Goal: Transaction & Acquisition: Purchase product/service

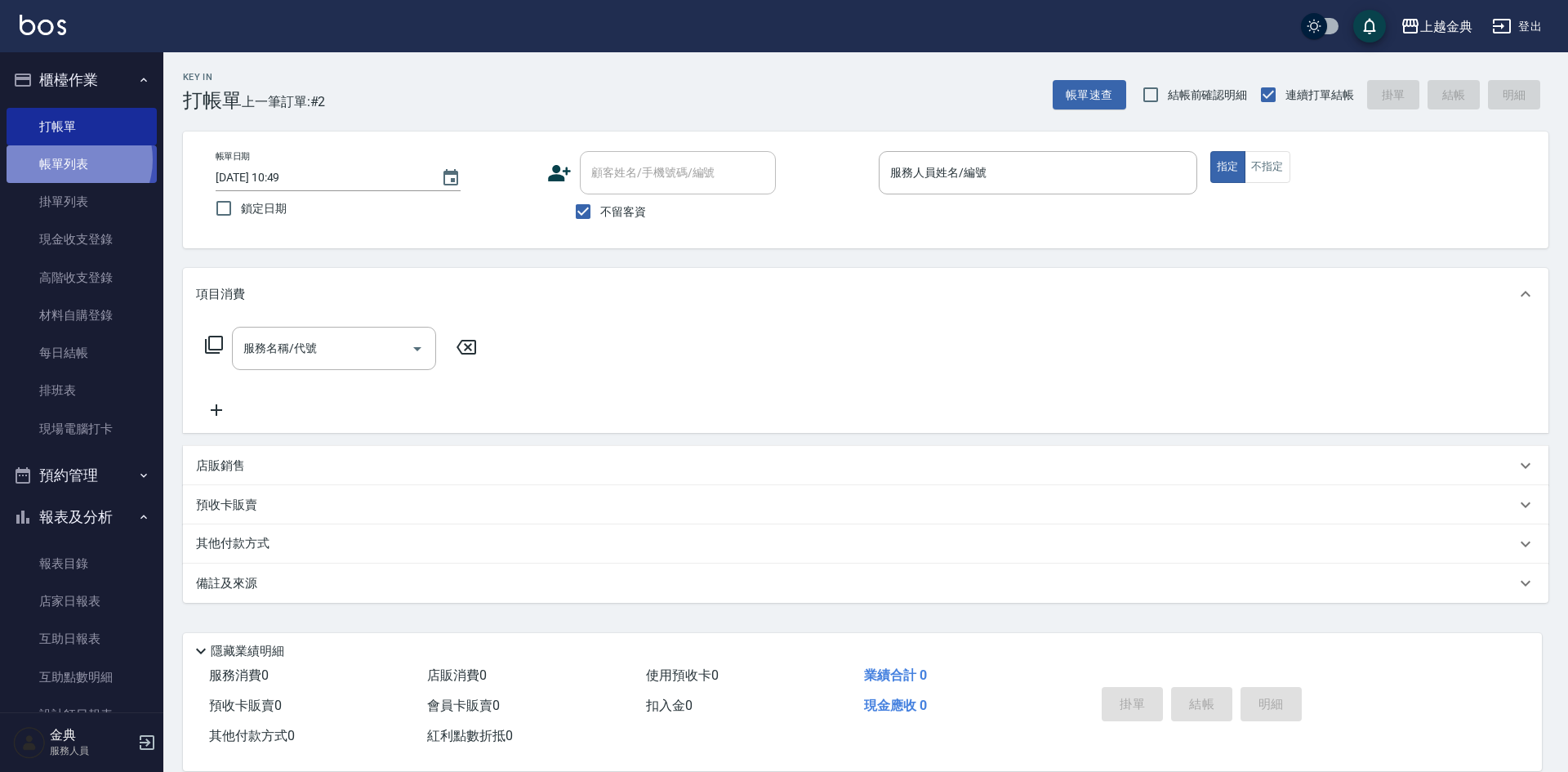
click at [72, 159] on link "帳單列表" at bounding box center [81, 164] width 150 height 38
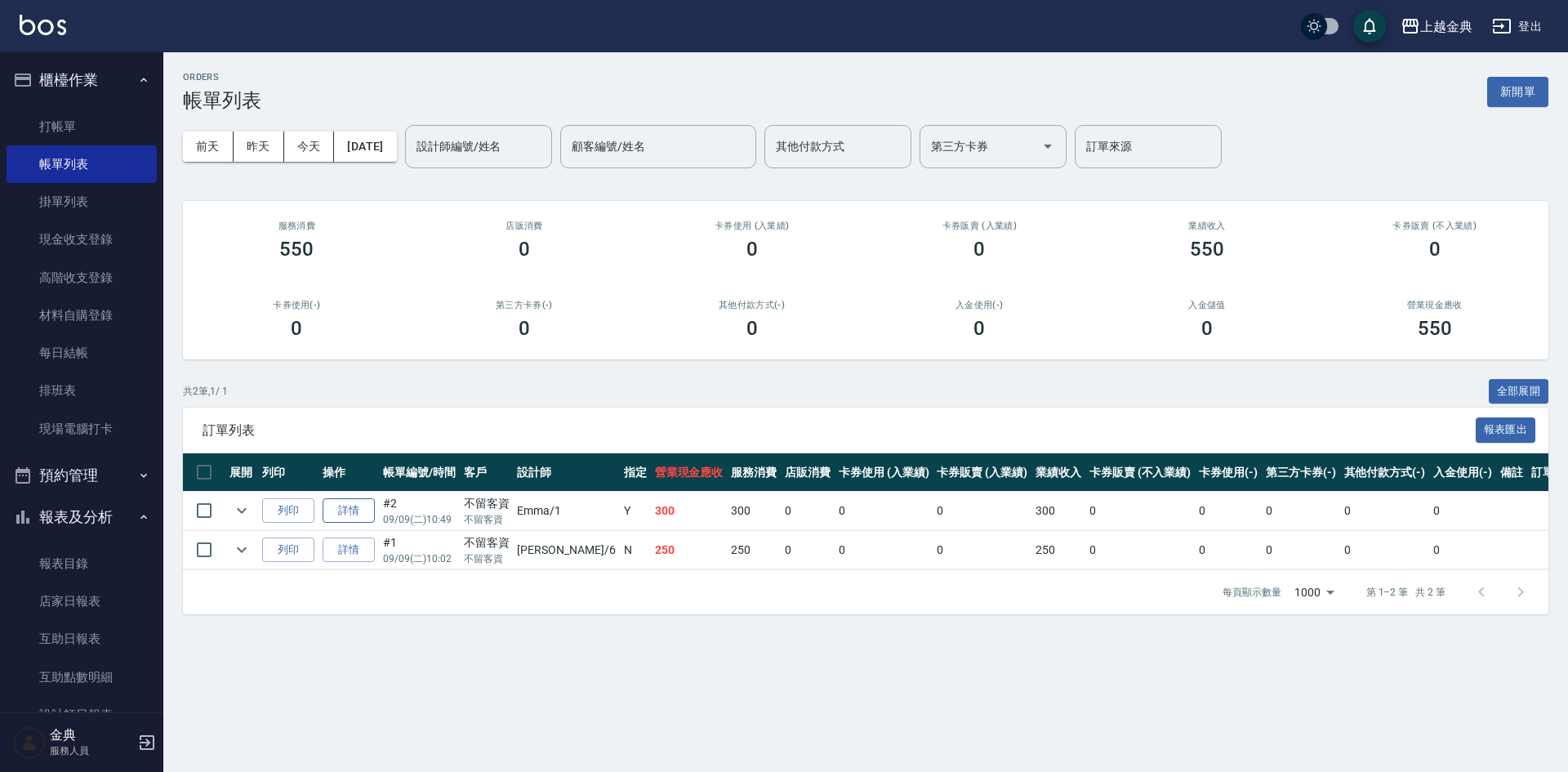
click at [348, 509] on link "詳情" at bounding box center [349, 510] width 53 height 25
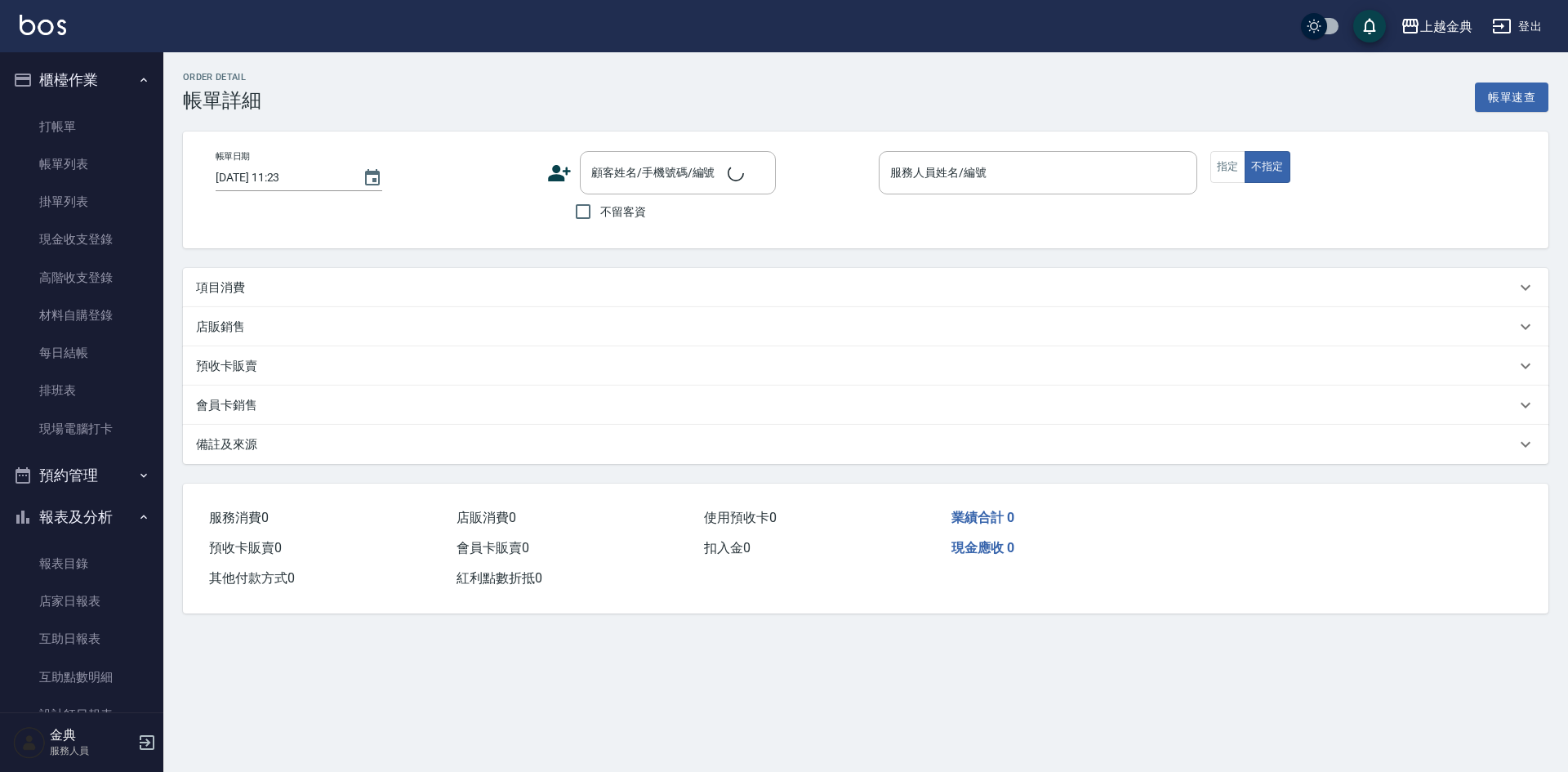
type input "[DATE] 10:49"
checkbox input "true"
type input "Emma-1"
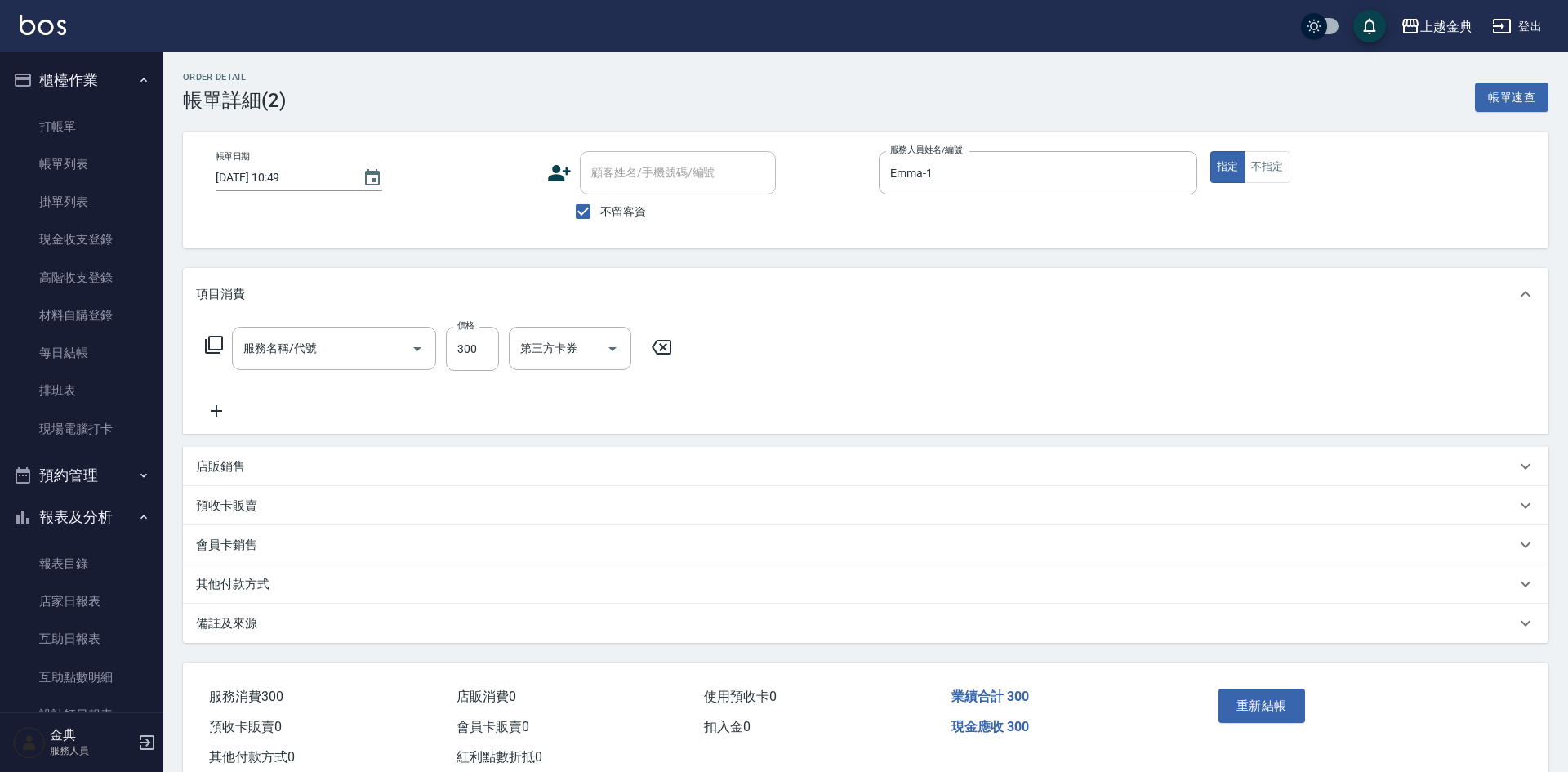
type input "指定剪髮(199)"
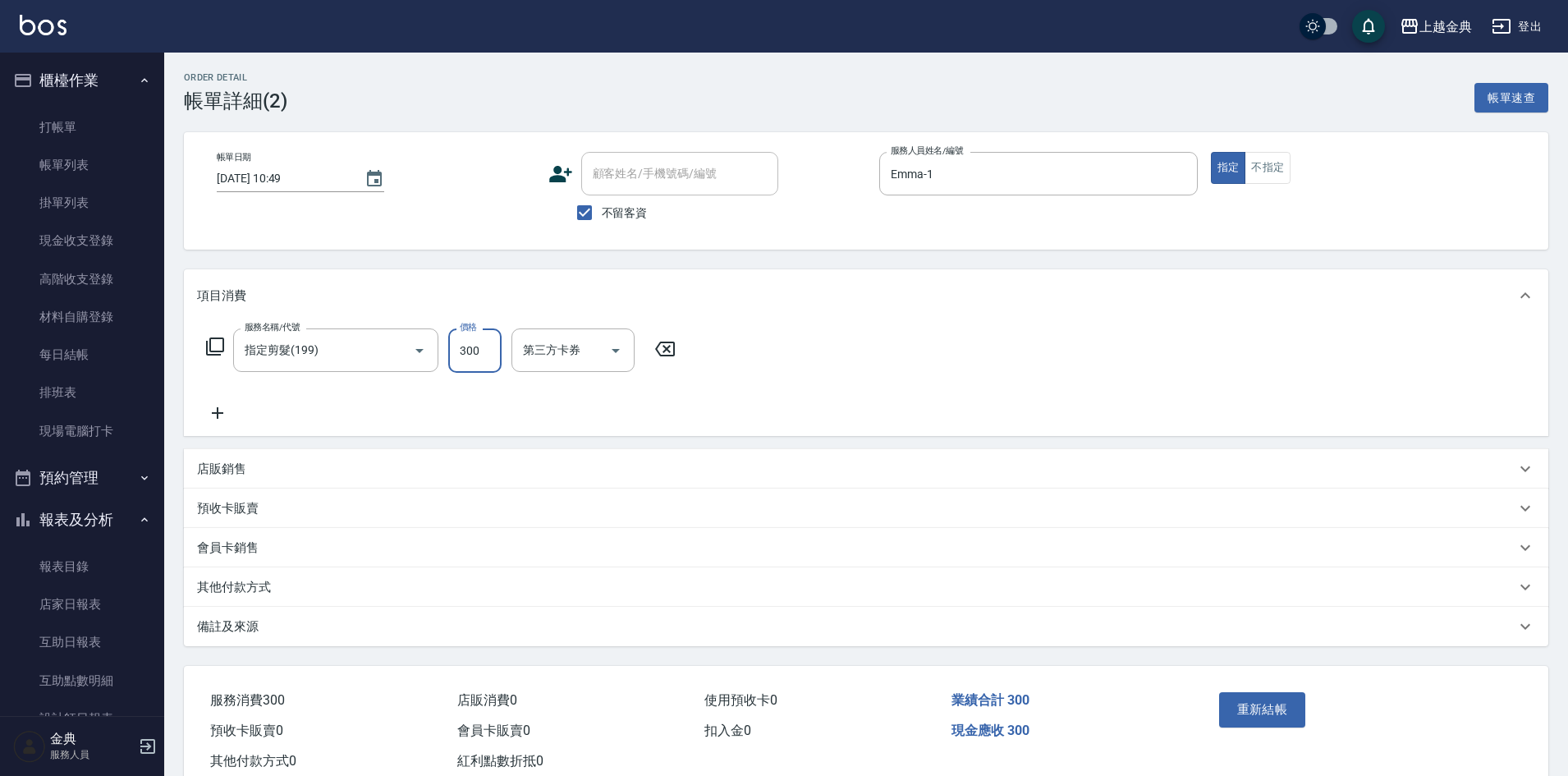
click at [490, 348] on input "300" at bounding box center [475, 351] width 54 height 45
type input "600"
click at [1243, 701] on button "重新結帳" at bounding box center [1262, 709] width 87 height 35
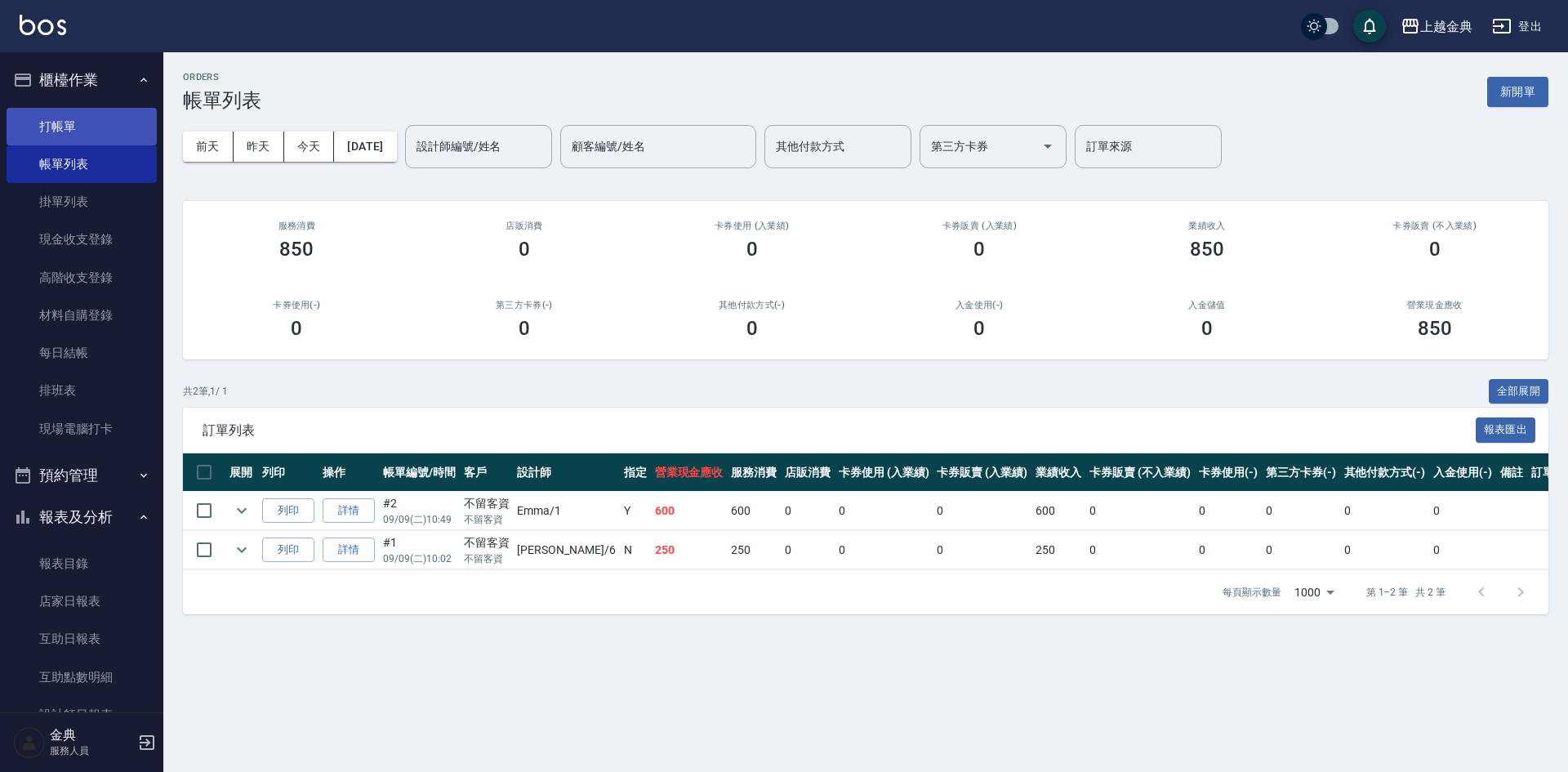
click at [59, 125] on link "打帳單" at bounding box center [81, 126] width 150 height 38
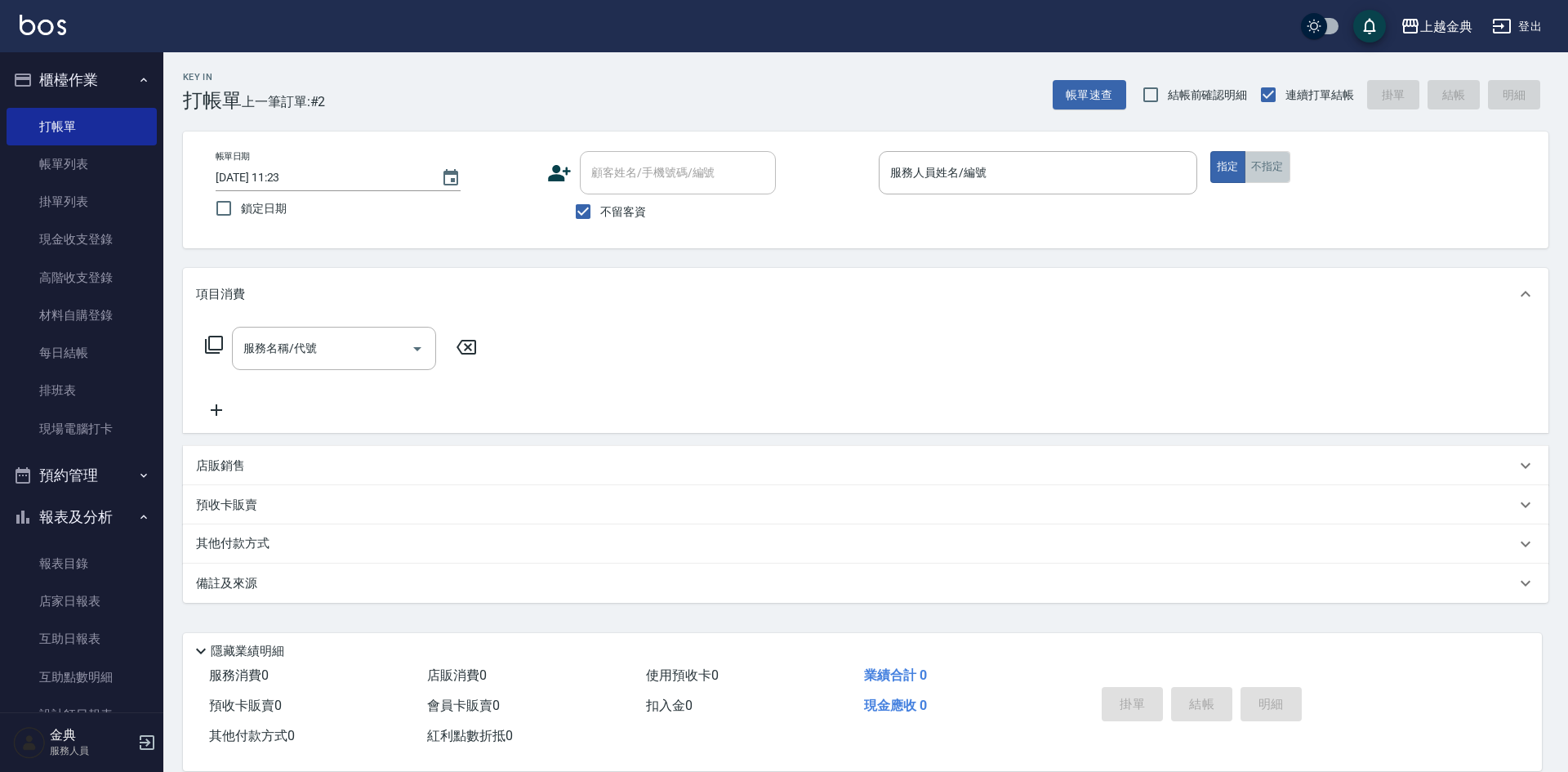
click at [1271, 172] on button "不指定" at bounding box center [1267, 167] width 46 height 32
click at [1112, 167] on input "服務人員姓名/編號" at bounding box center [1038, 172] width 304 height 29
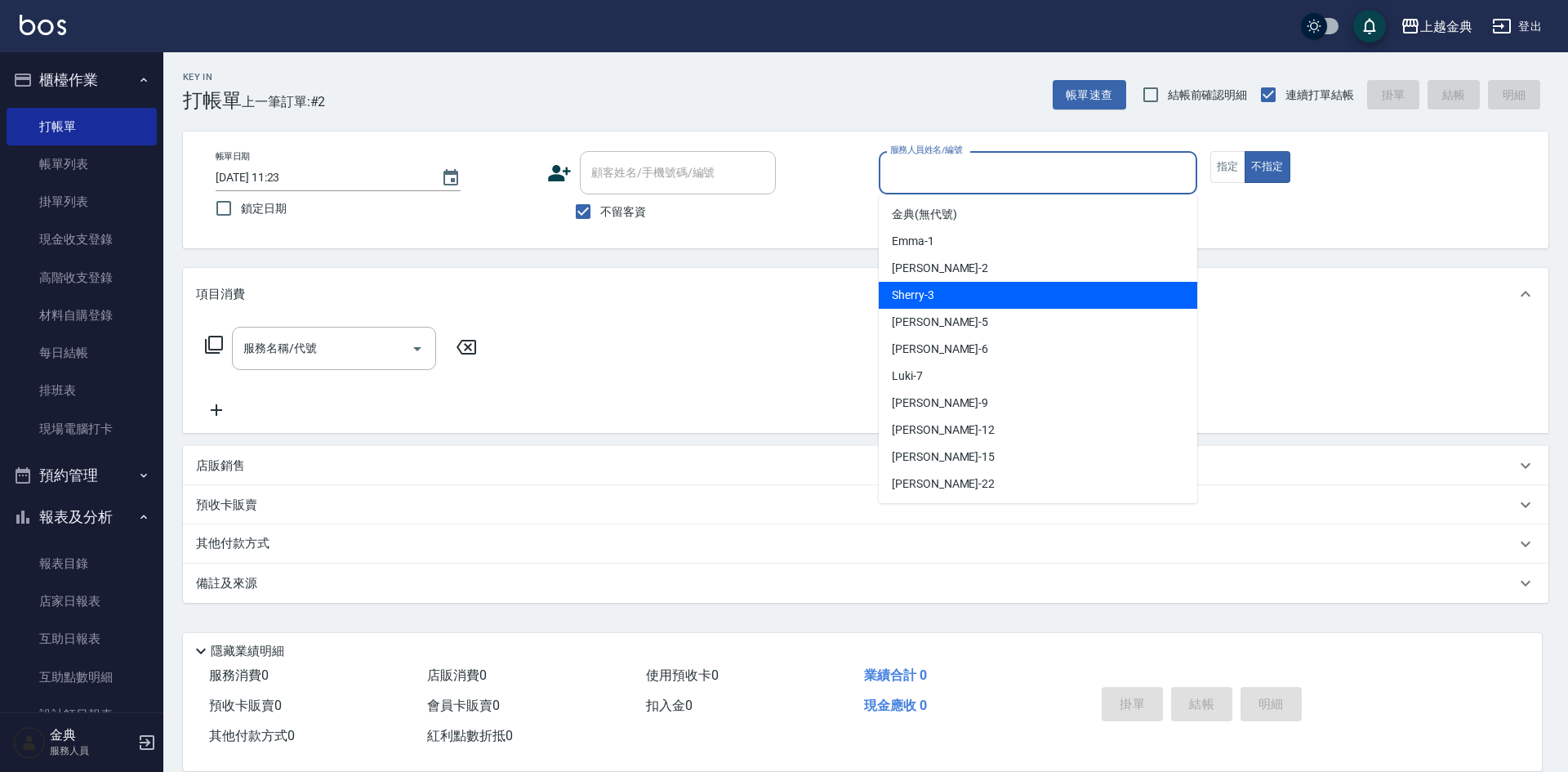
click at [1046, 284] on div "Sherry -3" at bounding box center [1038, 295] width 319 height 27
type input "Sherry-3"
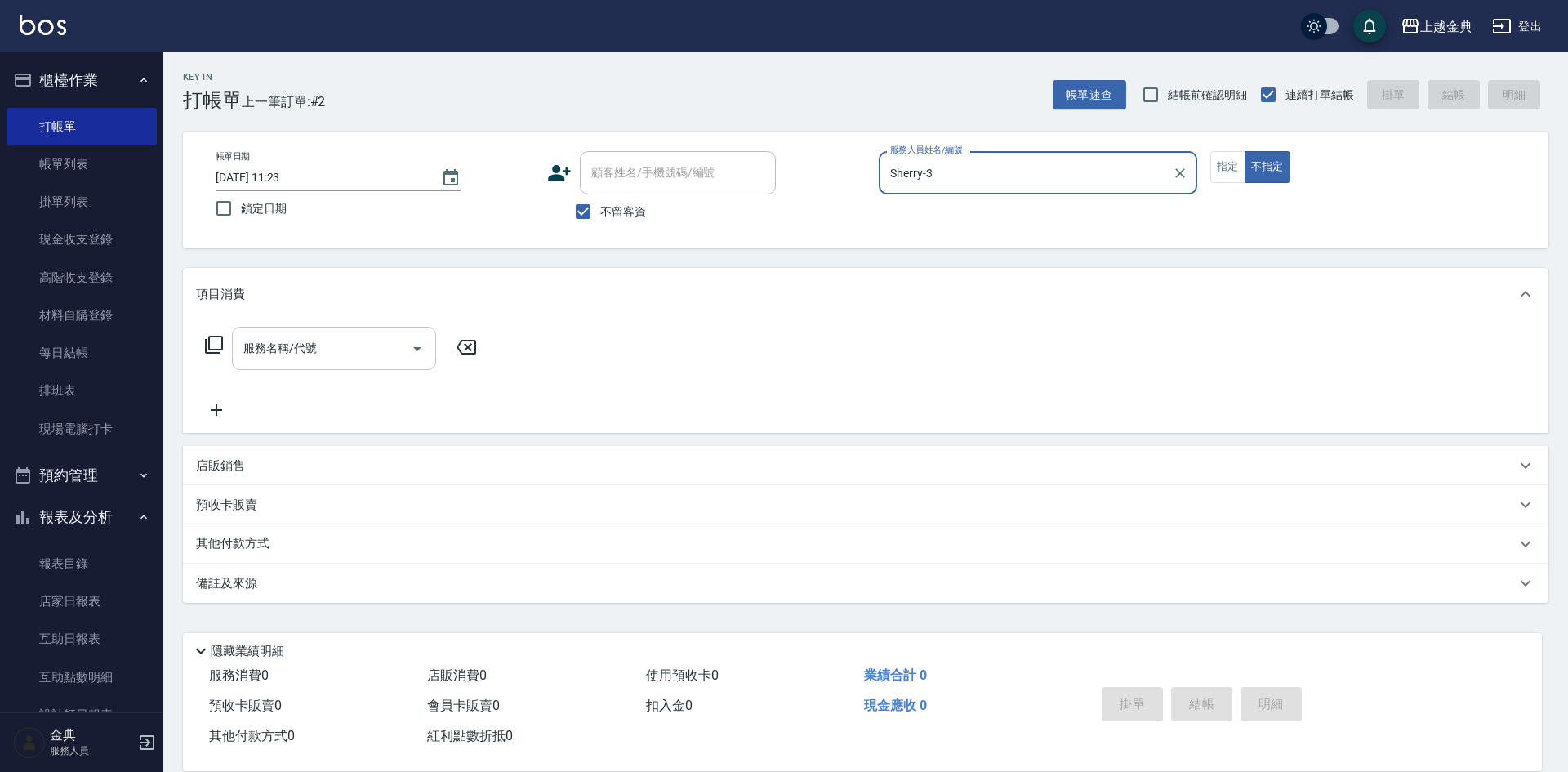
click at [421, 354] on icon "Open" at bounding box center [417, 349] width 20 height 20
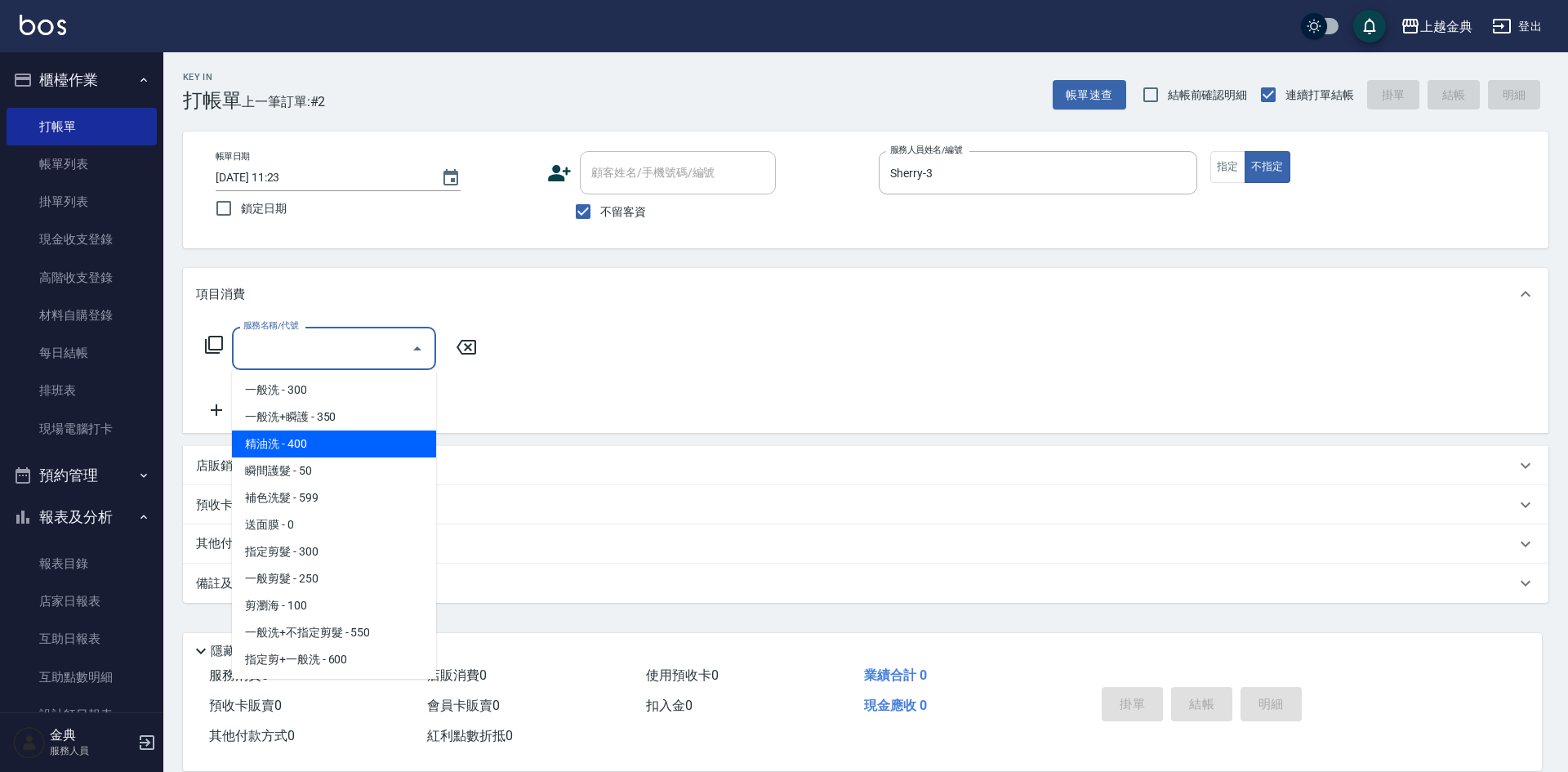
click at [382, 431] on span "精油洗 - 400" at bounding box center [333, 443] width 205 height 27
type input "精油洗(102)"
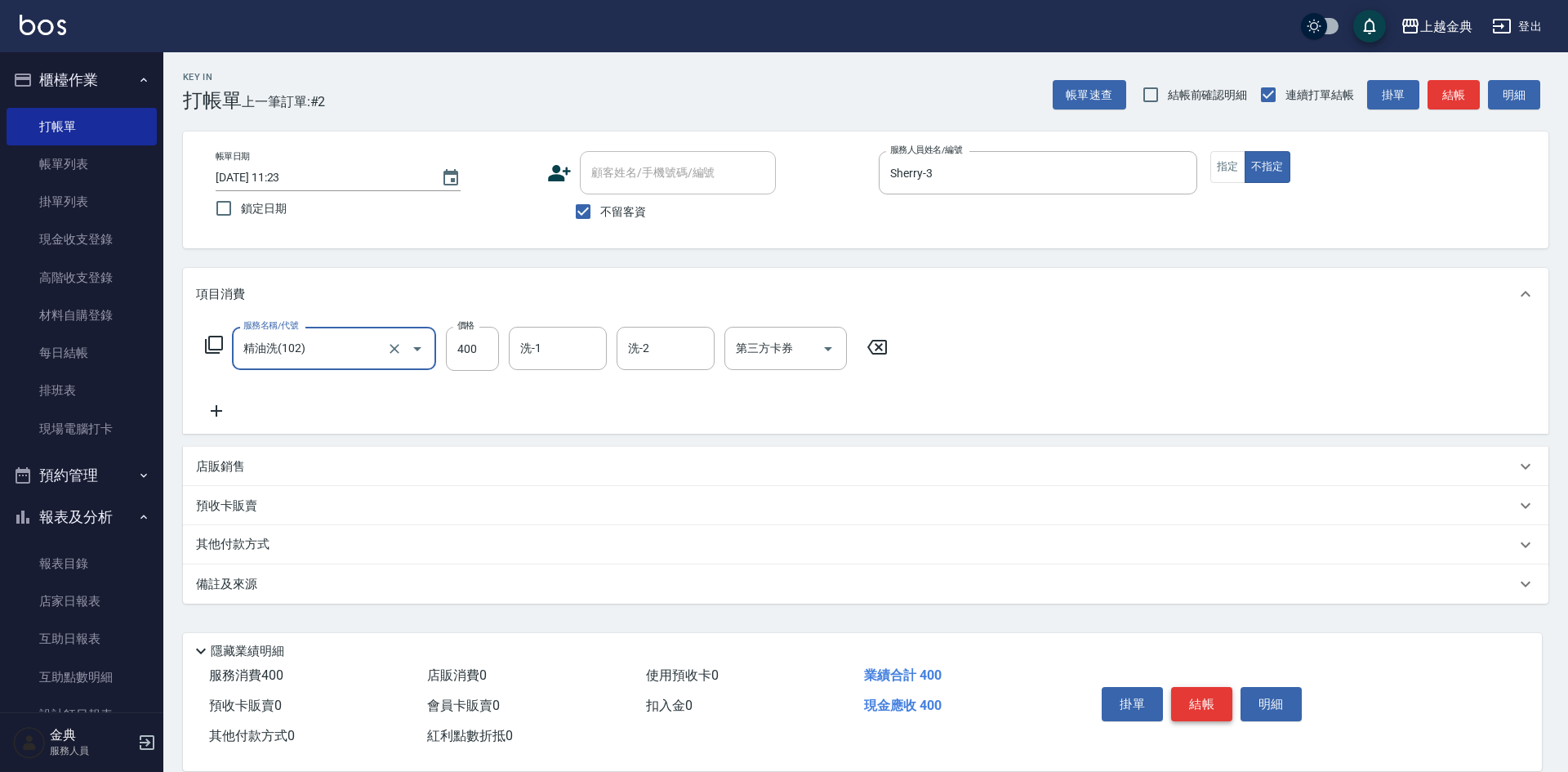
click at [1207, 692] on button "結帳" at bounding box center [1202, 704] width 62 height 34
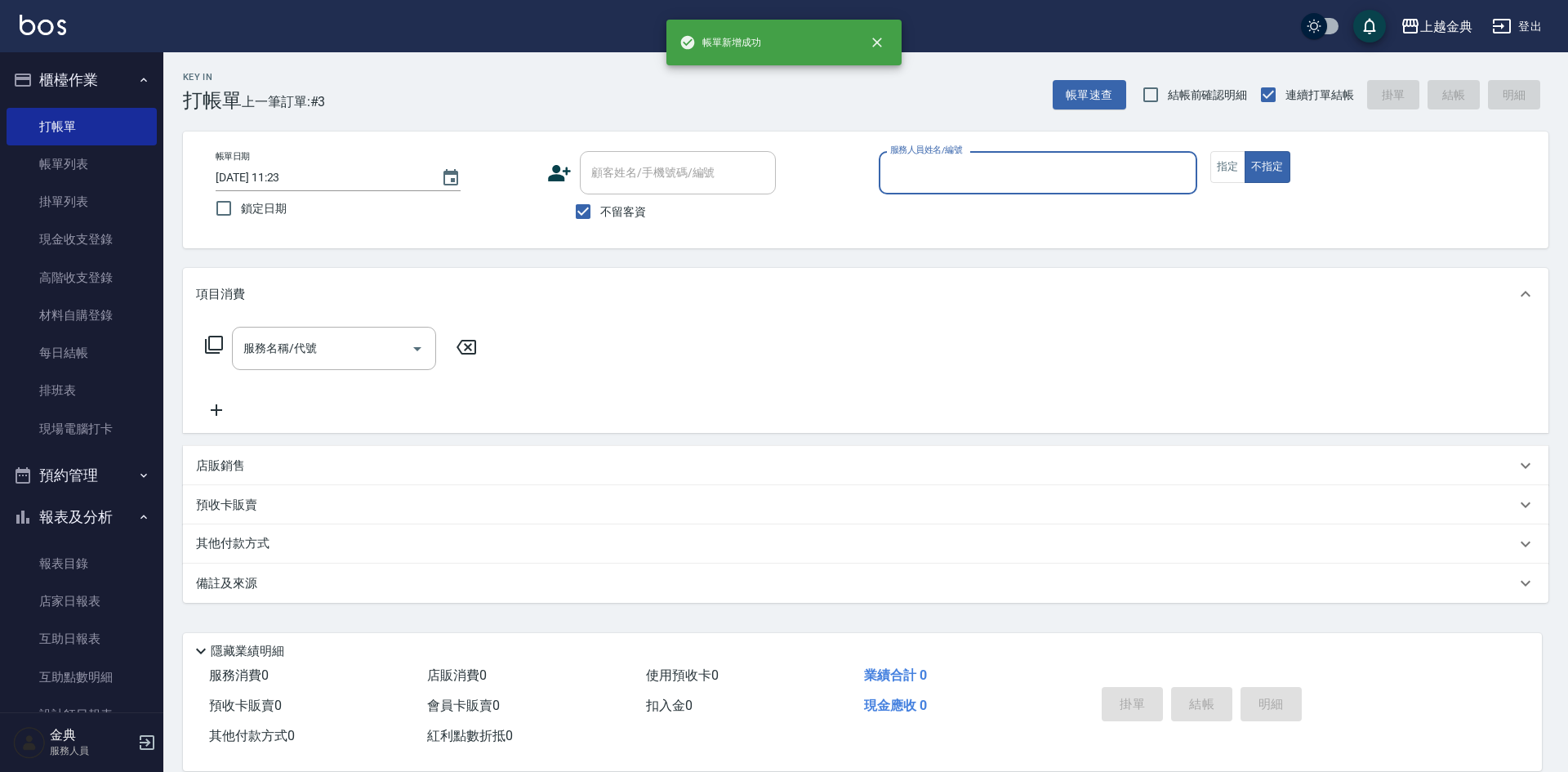
click at [985, 167] on input "服務人員姓名/編號" at bounding box center [1038, 172] width 304 height 29
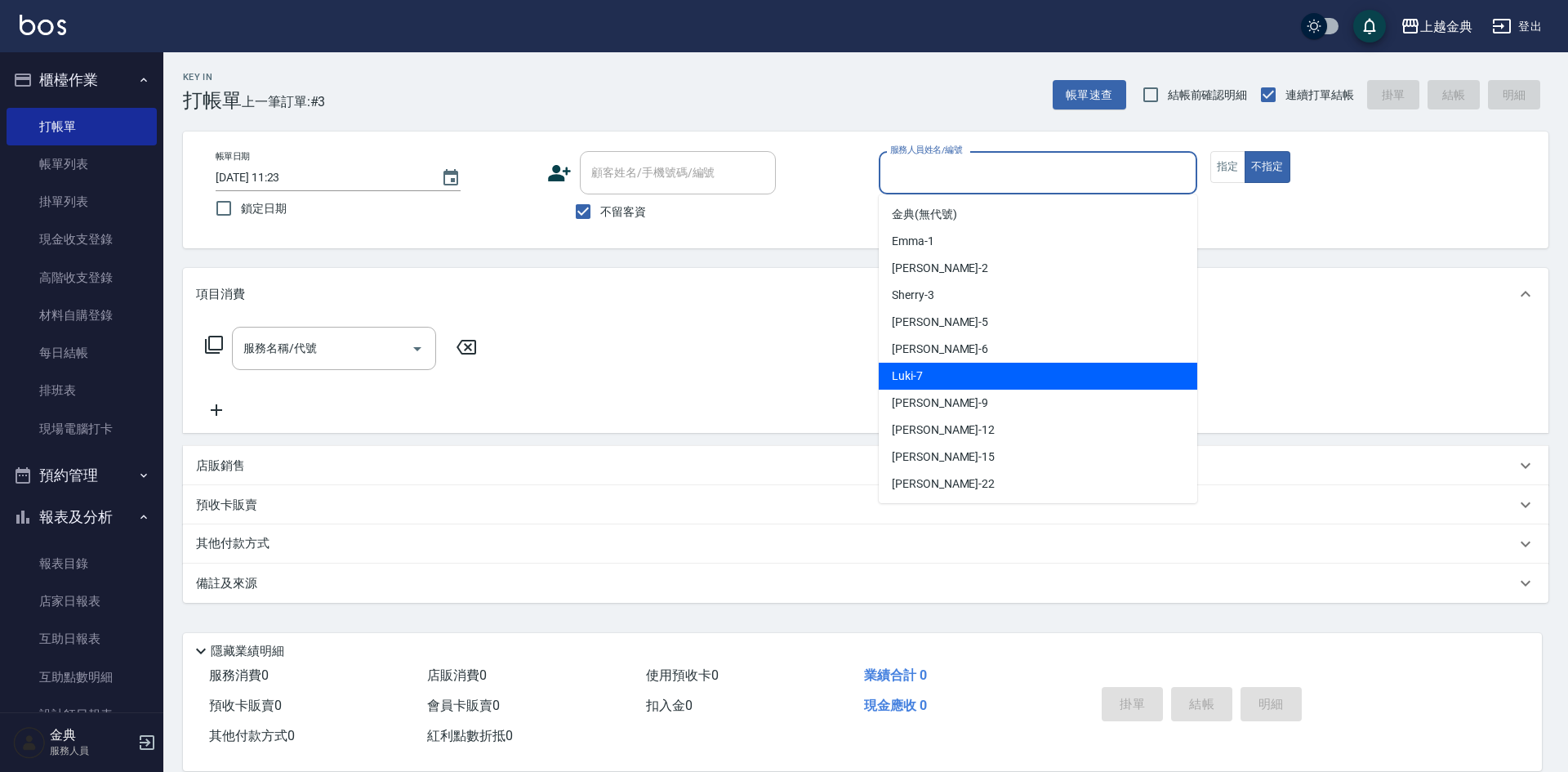
click at [985, 379] on div "Luki -7" at bounding box center [1038, 375] width 319 height 27
type input "Luki-7"
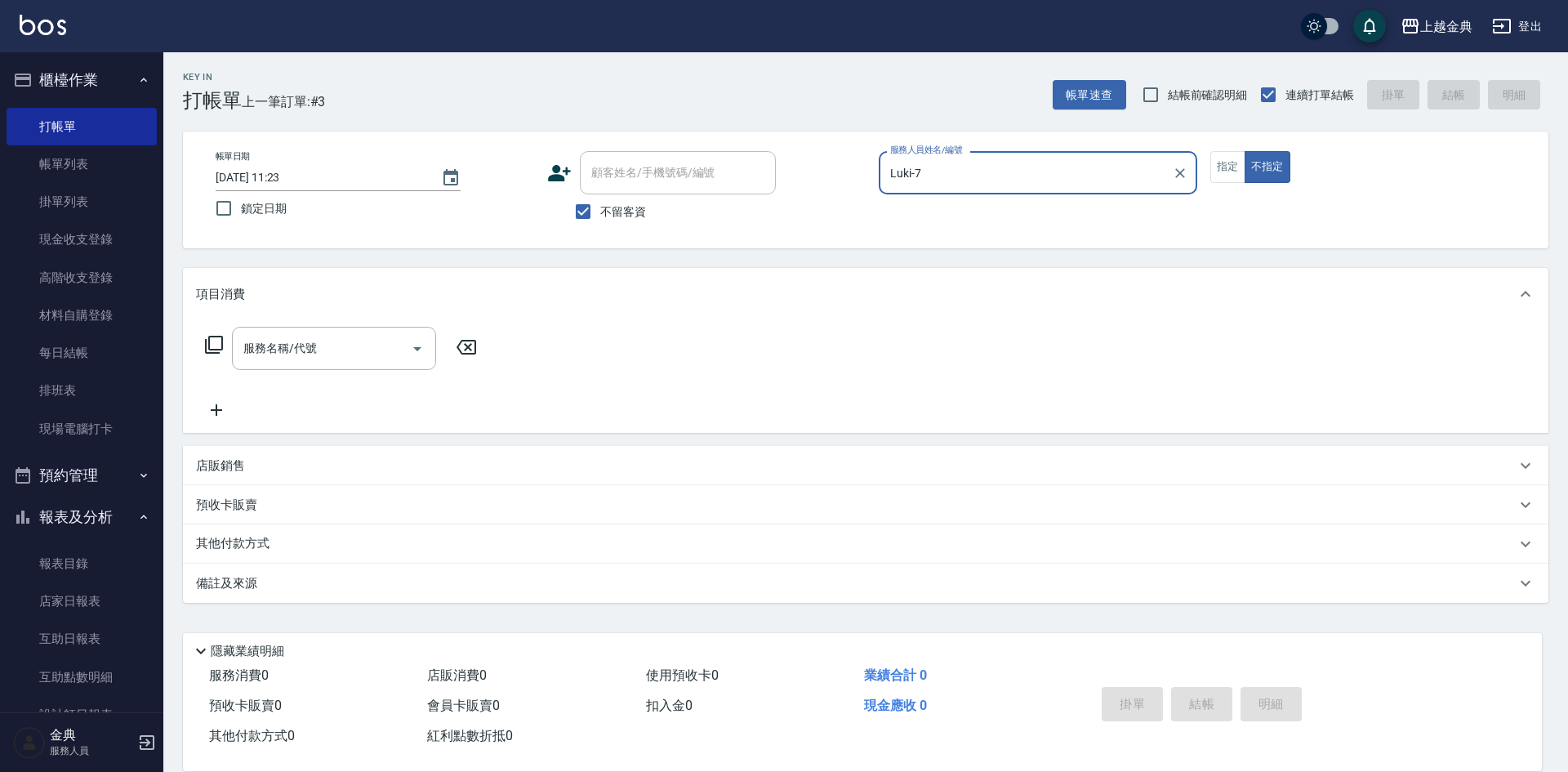
click at [214, 346] on icon at bounding box center [214, 345] width 20 height 20
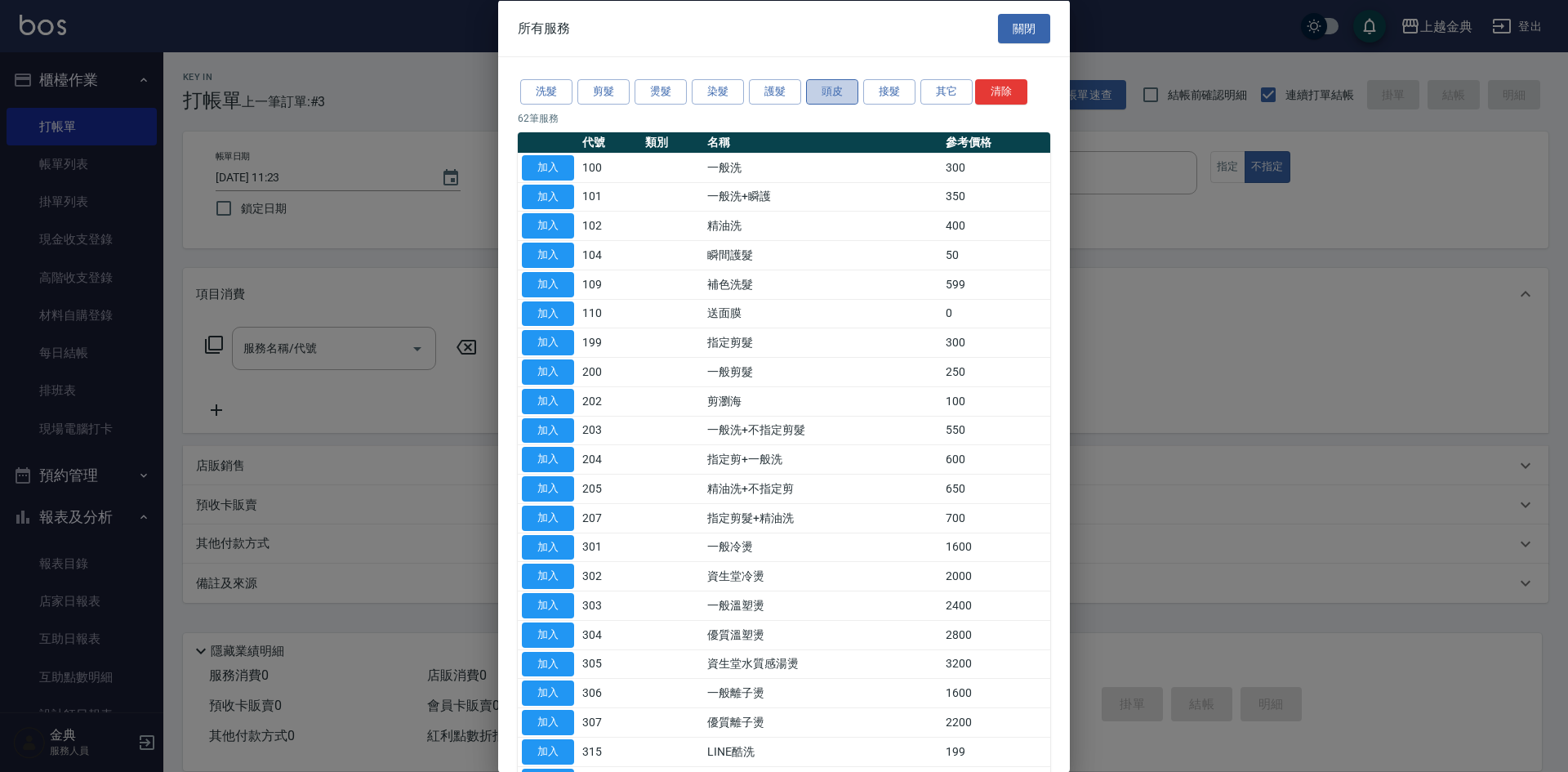
click at [837, 95] on button "頭皮" at bounding box center [832, 91] width 53 height 25
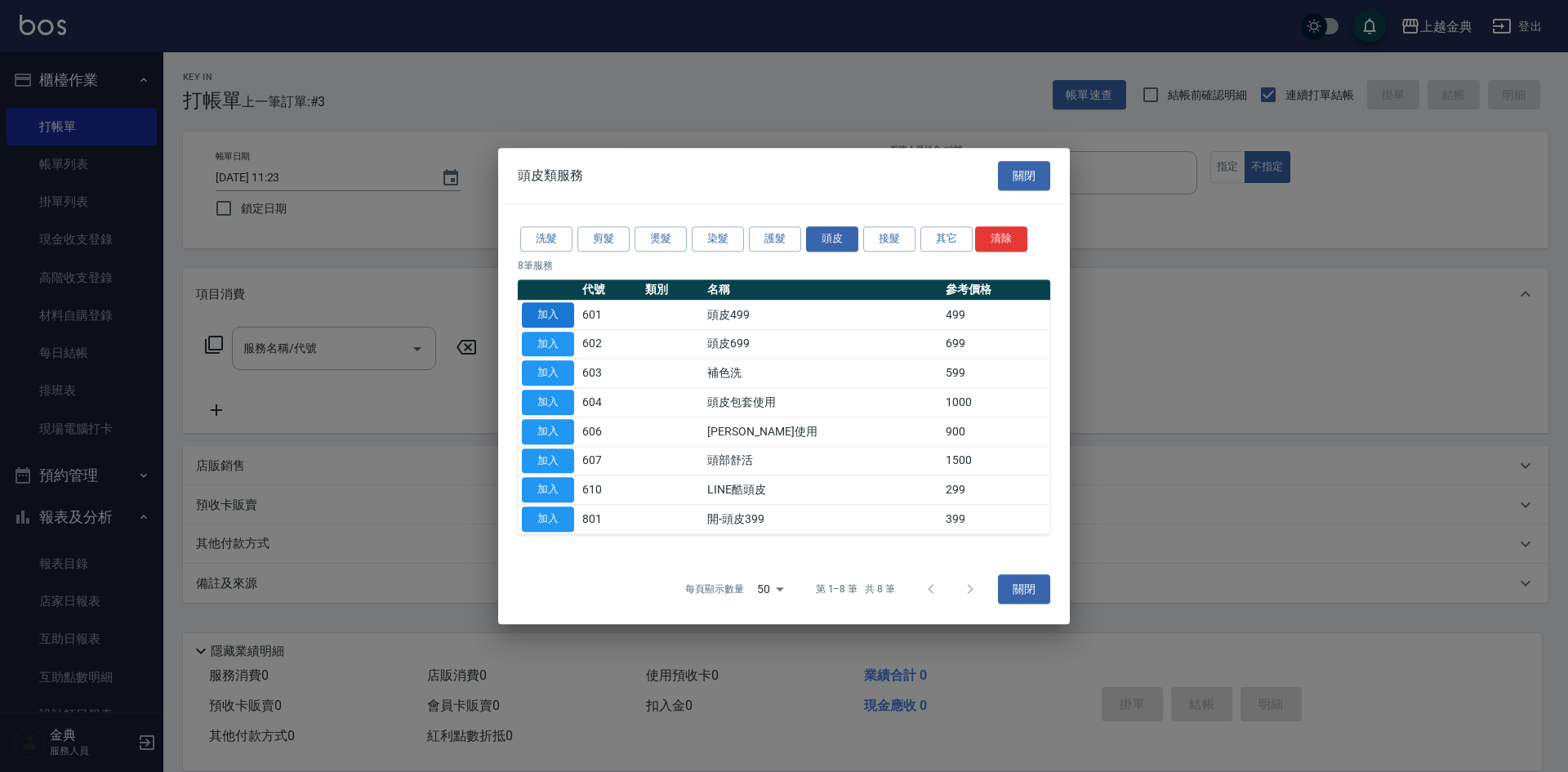
click at [563, 316] on button "加入" at bounding box center [548, 315] width 53 height 25
type input "頭皮499(601)"
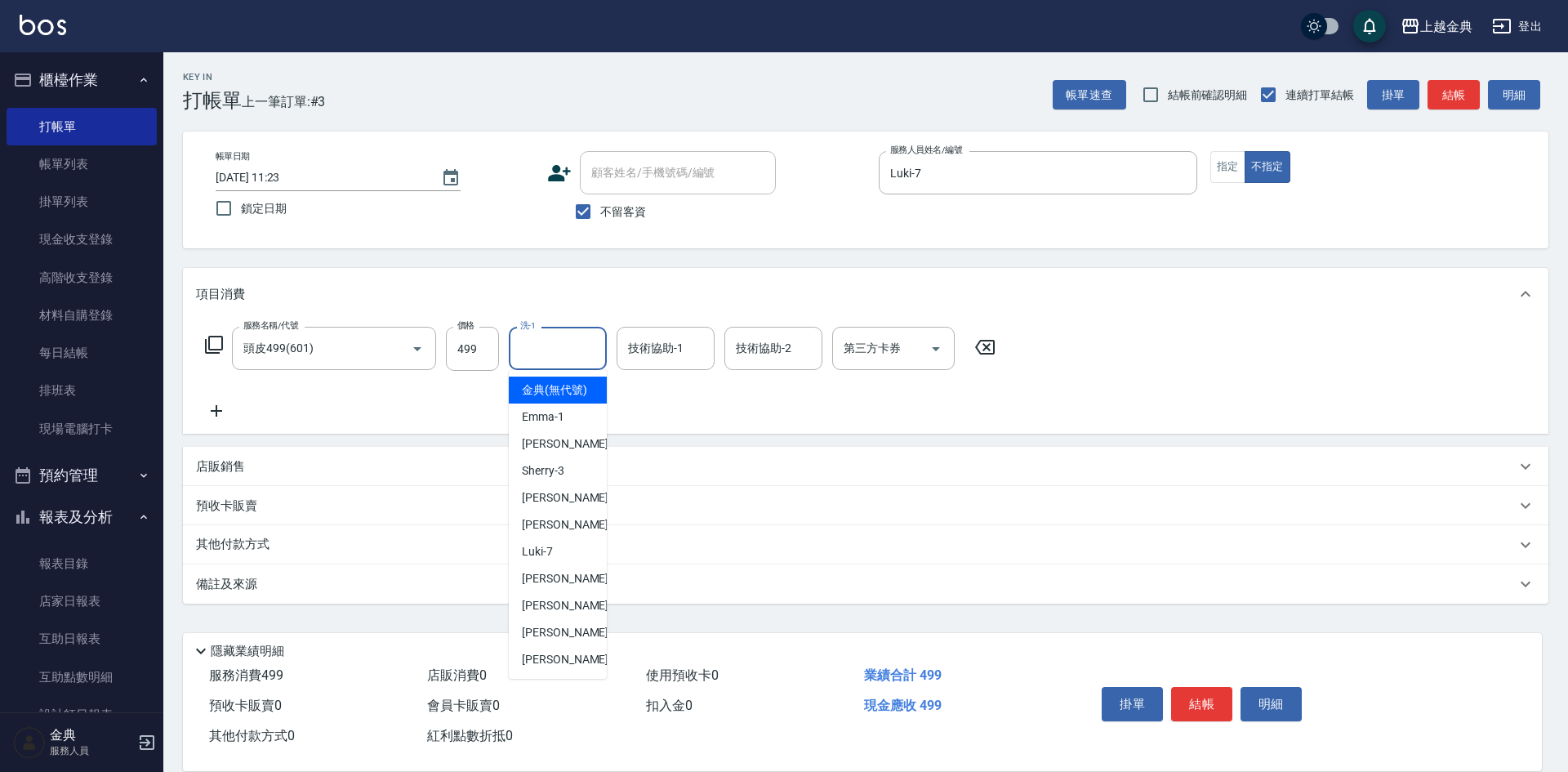
click at [579, 352] on input "洗-1" at bounding box center [557, 348] width 83 height 29
click at [552, 614] on span "[PERSON_NAME]-12" at bounding box center [572, 605] width 103 height 17
type input "[PERSON_NAME]-12"
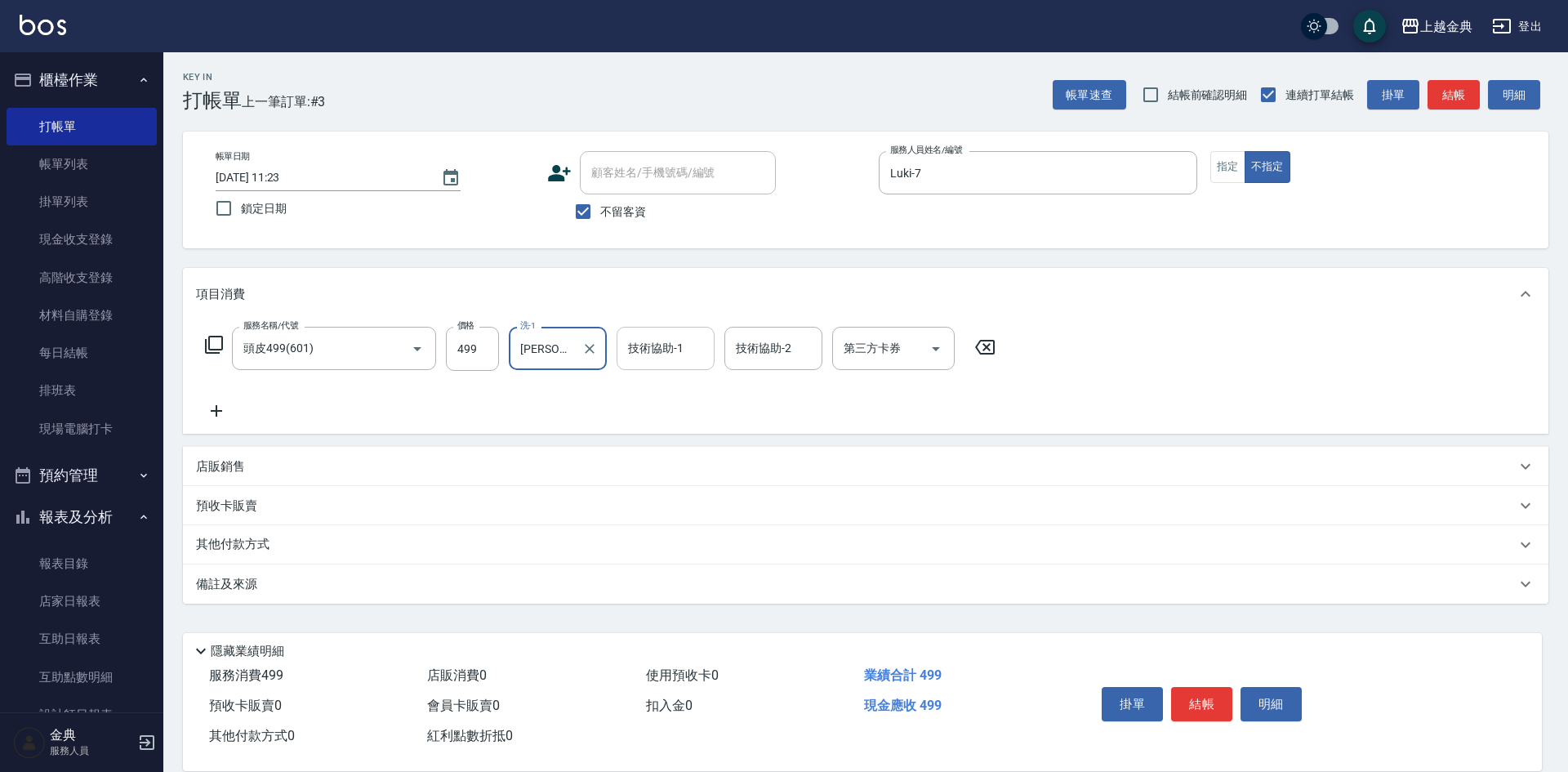
click at [679, 354] on input "技術協助-1" at bounding box center [665, 348] width 83 height 29
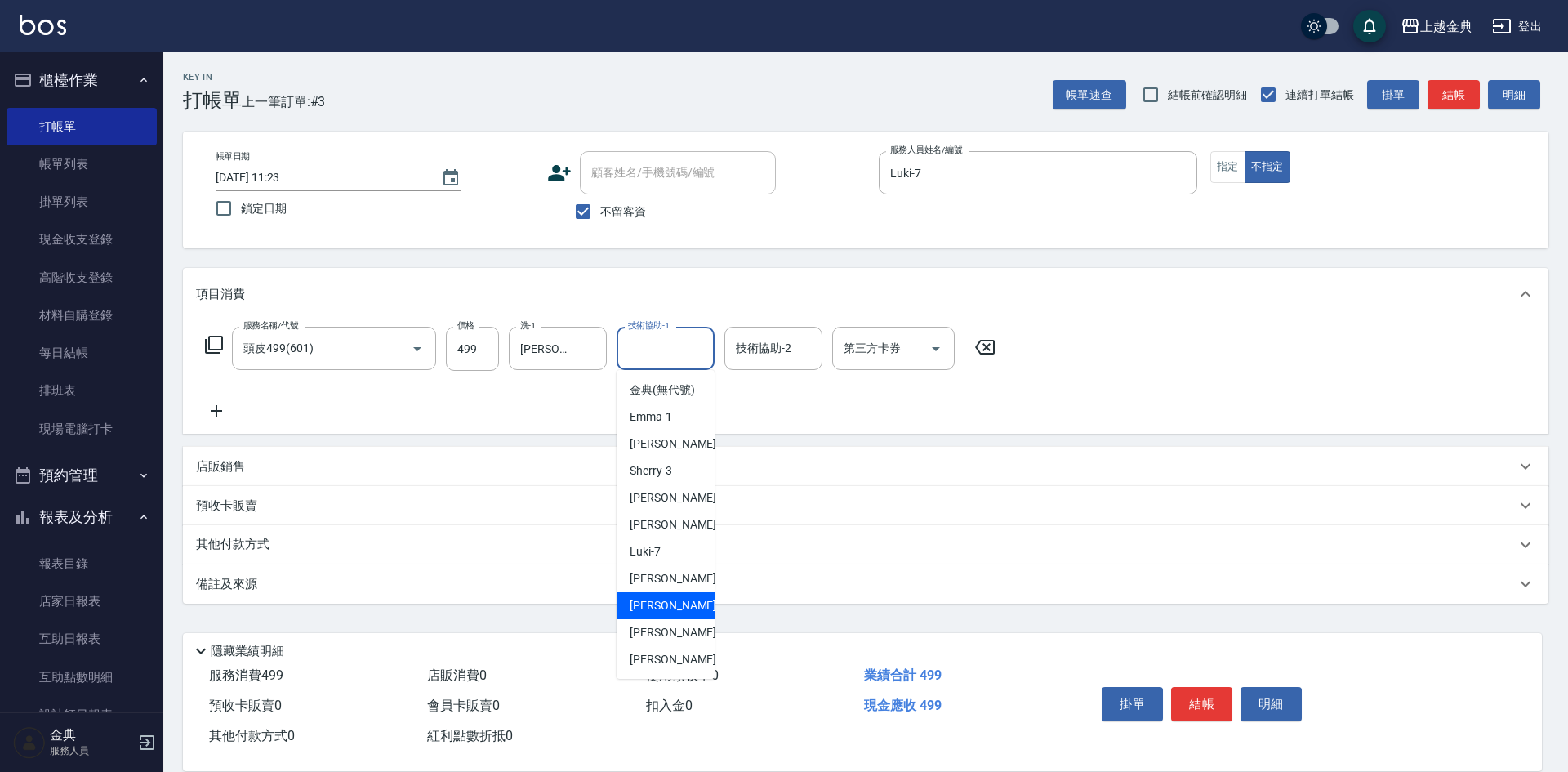
click at [677, 614] on span "[PERSON_NAME]-12" at bounding box center [681, 605] width 103 height 17
type input "[PERSON_NAME]-12"
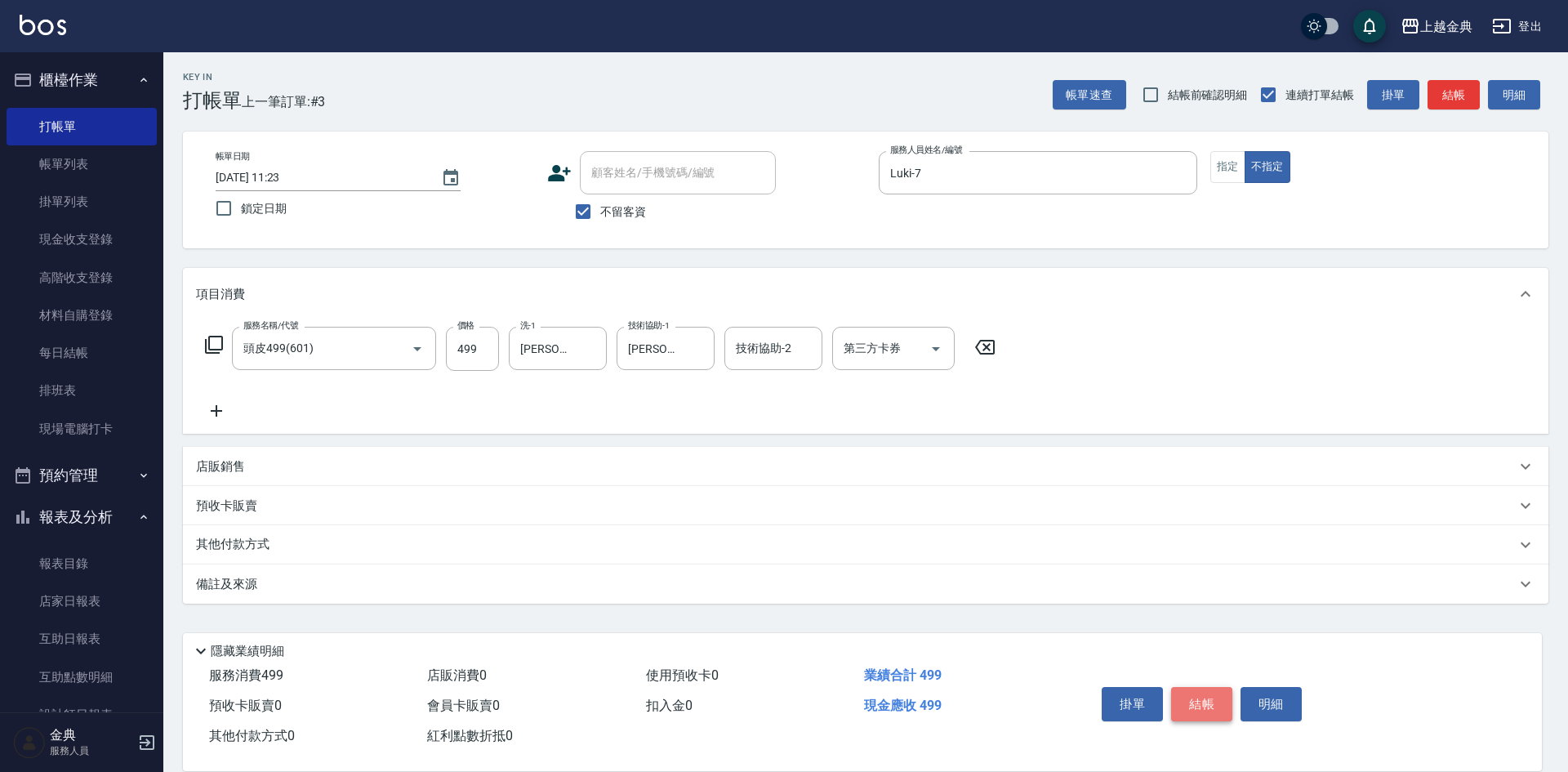
click at [1192, 696] on button "結帳" at bounding box center [1202, 704] width 62 height 34
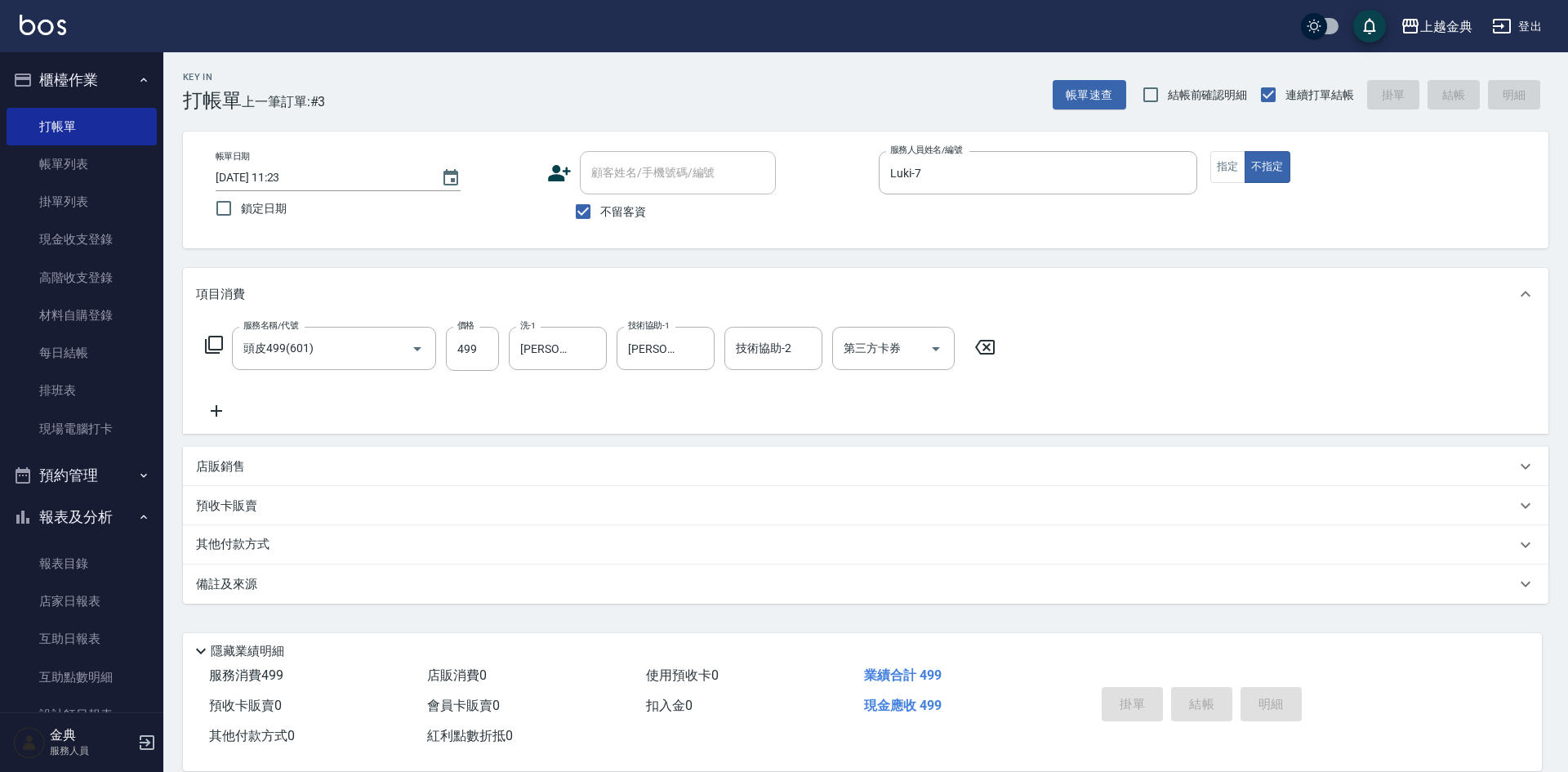
type input "[DATE] 11:24"
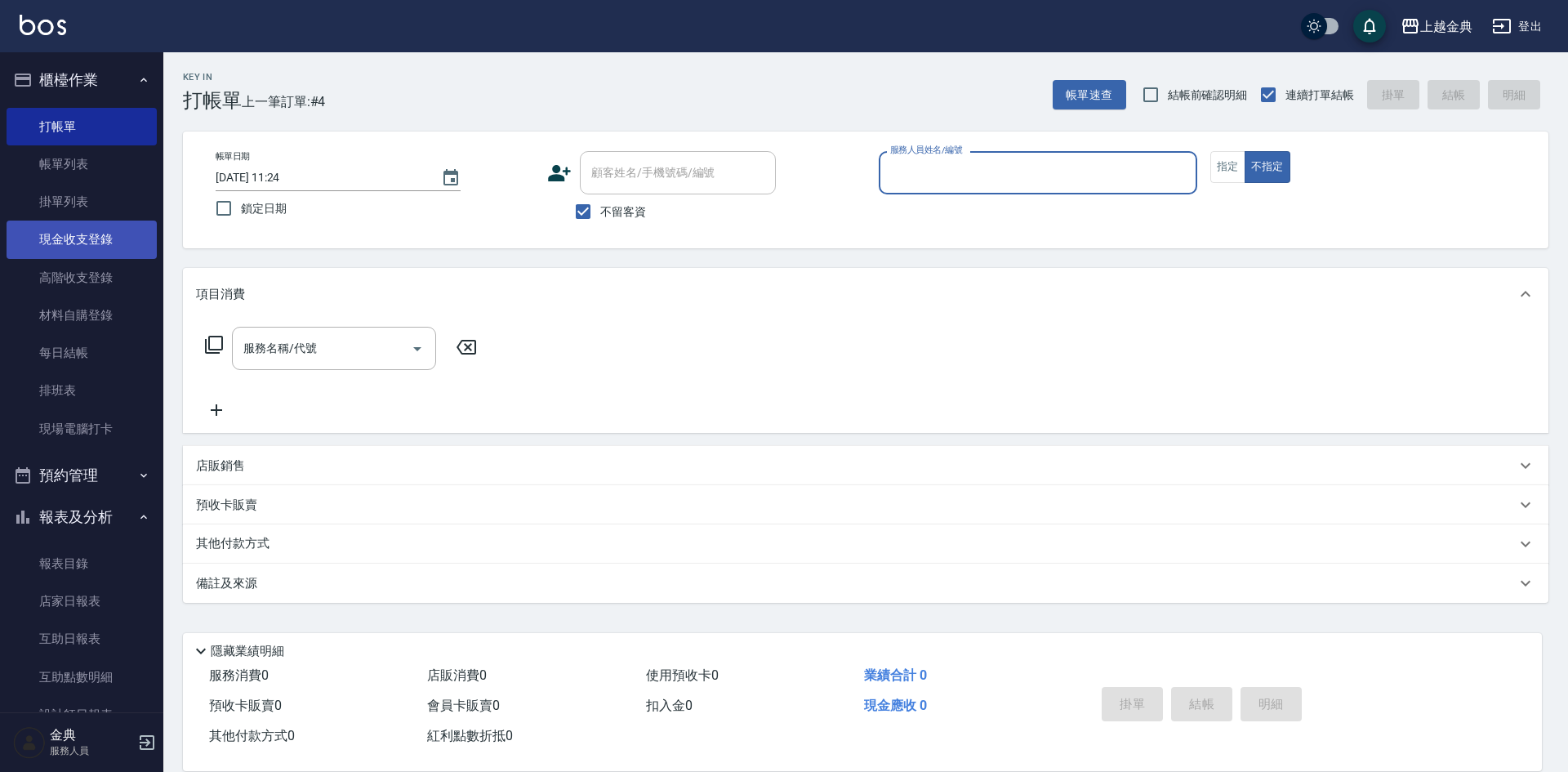
click at [98, 239] on link "現金收支登錄" at bounding box center [81, 239] width 150 height 38
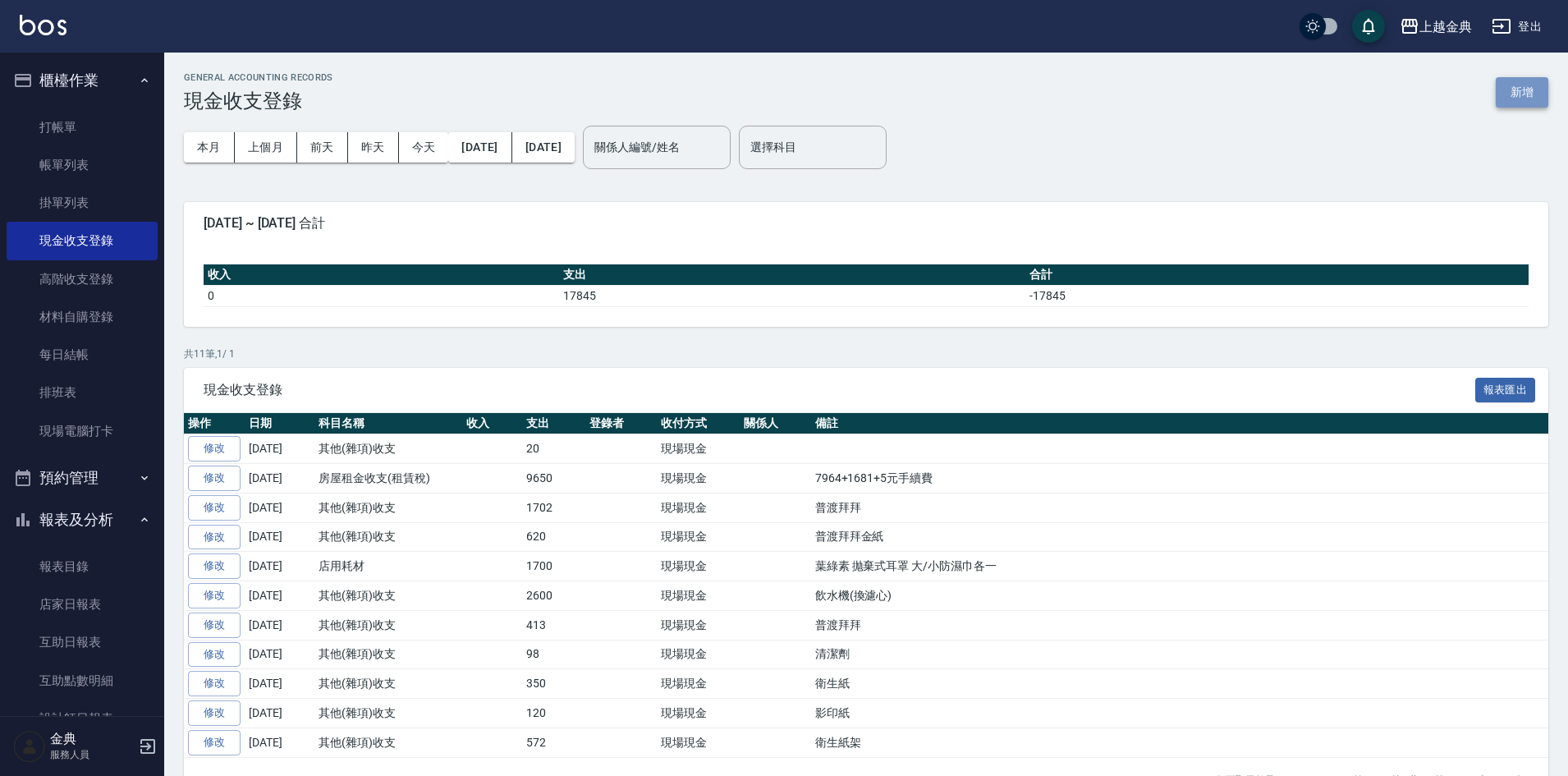
click at [1514, 82] on button "新增" at bounding box center [1522, 92] width 53 height 31
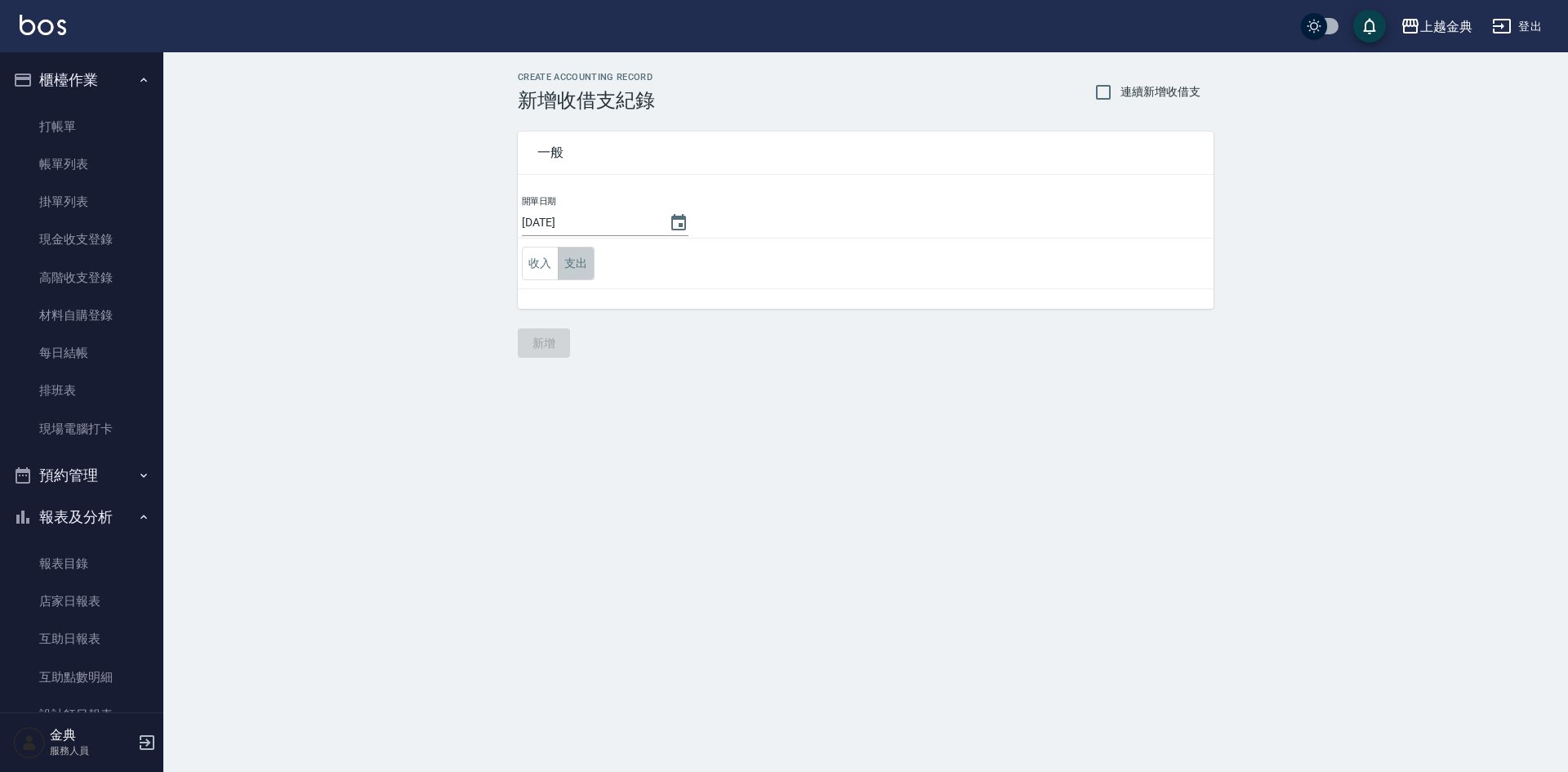
click at [570, 260] on button "支出" at bounding box center [576, 263] width 37 height 34
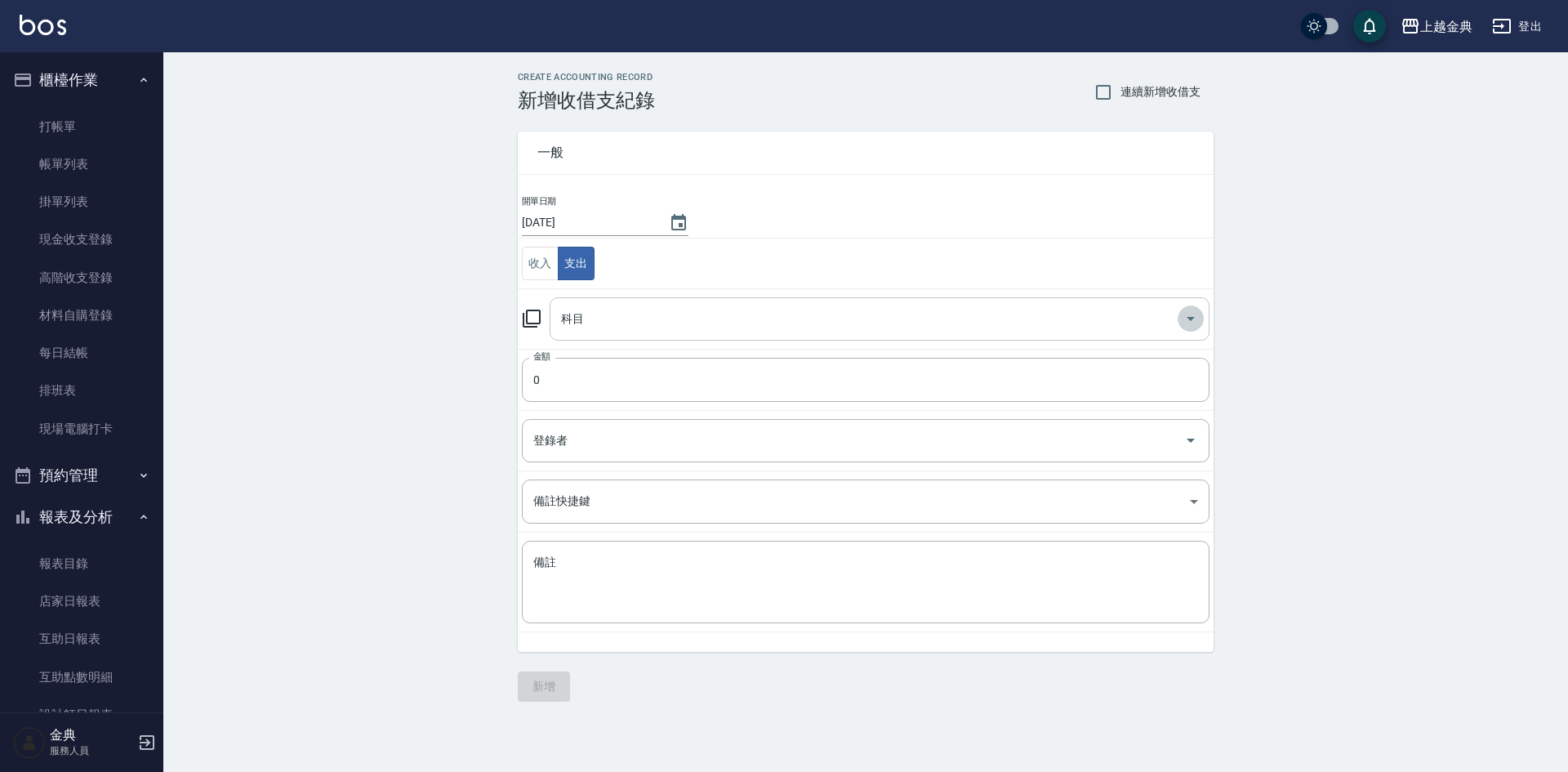
click at [1190, 316] on icon "Open" at bounding box center [1191, 319] width 20 height 20
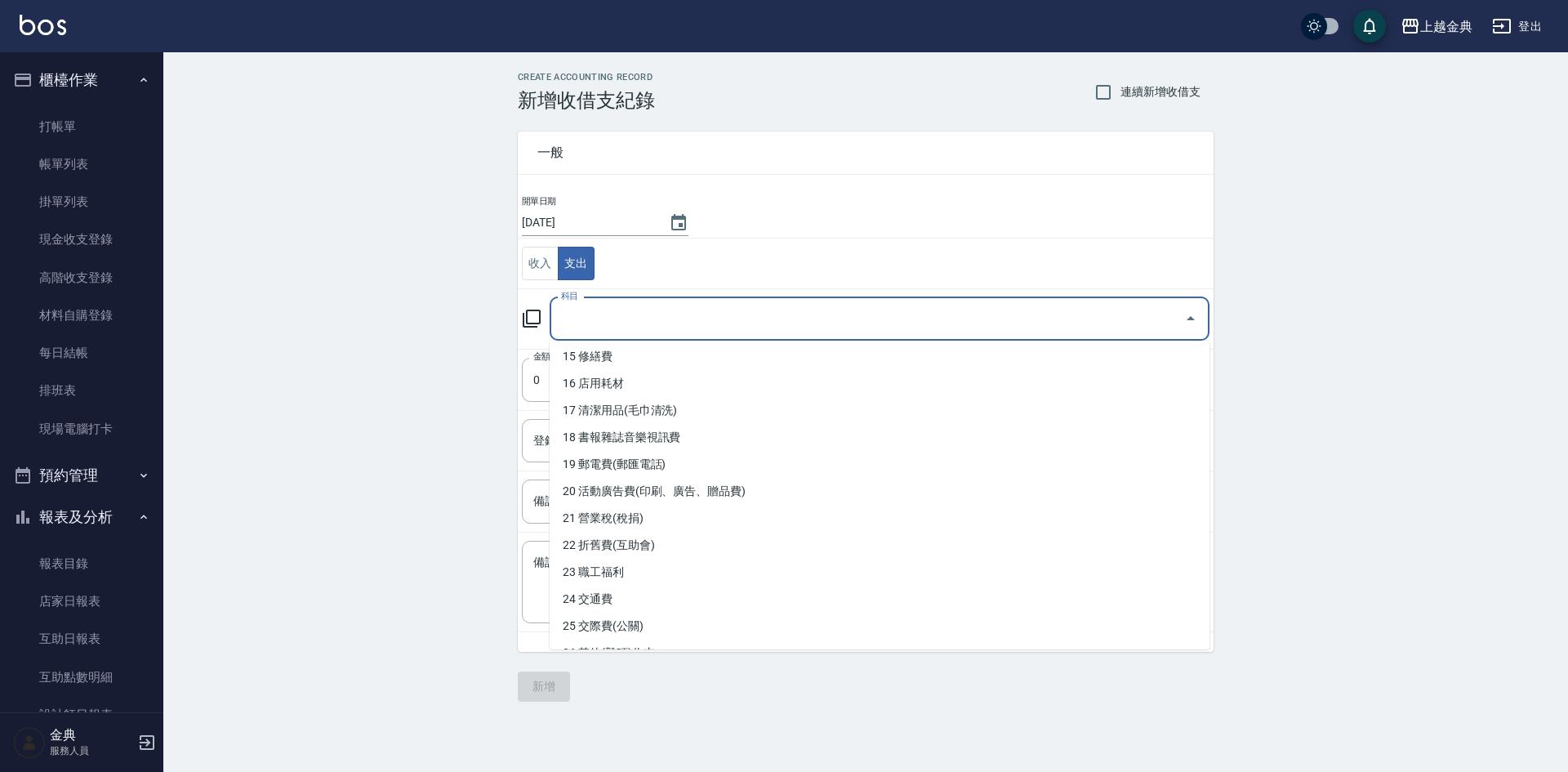
scroll to position [490, 0]
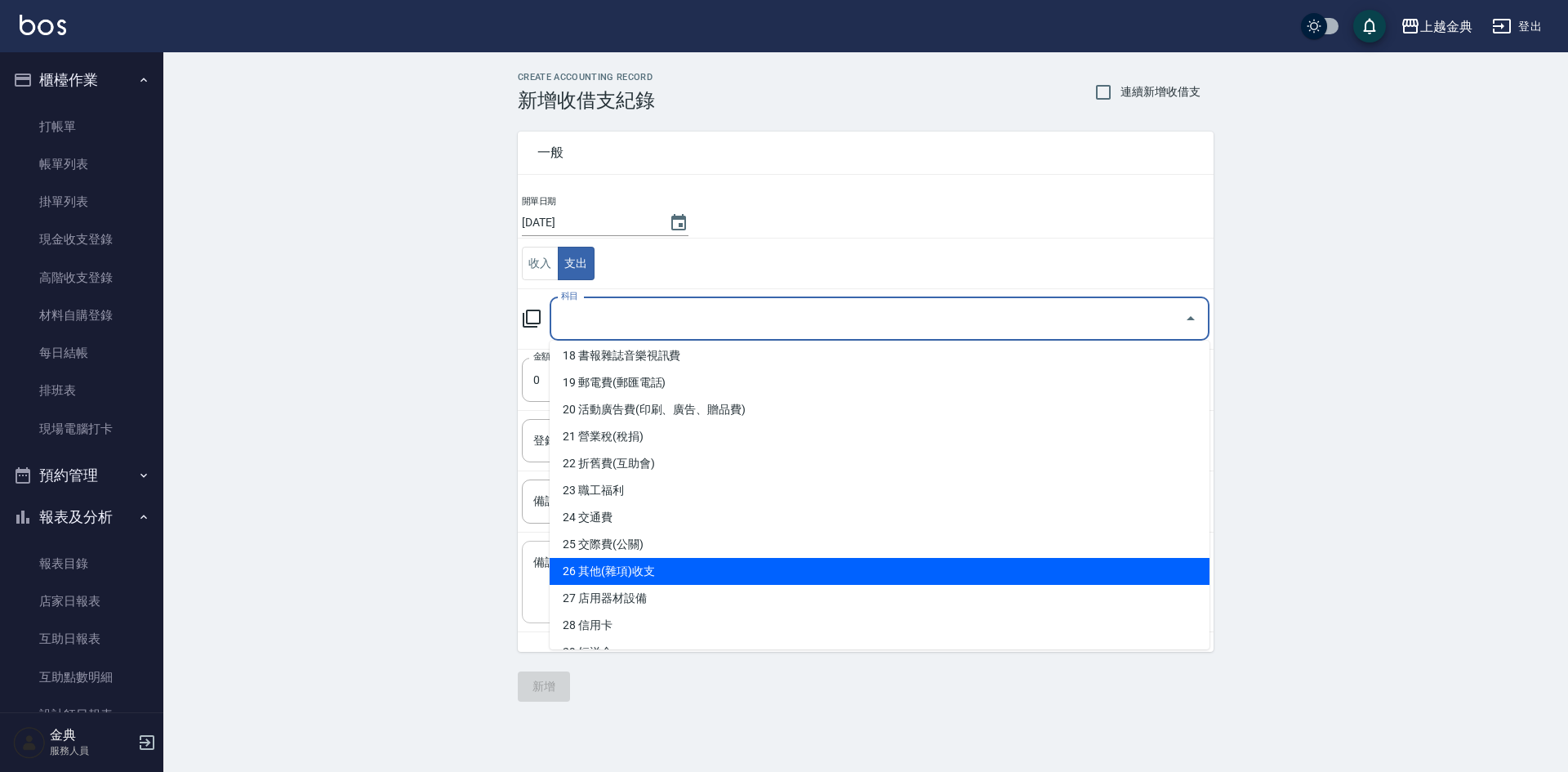
click at [613, 573] on li "26 其他(雜項)收支" at bounding box center [879, 571] width 660 height 27
type input "26 其他(雜項)收支"
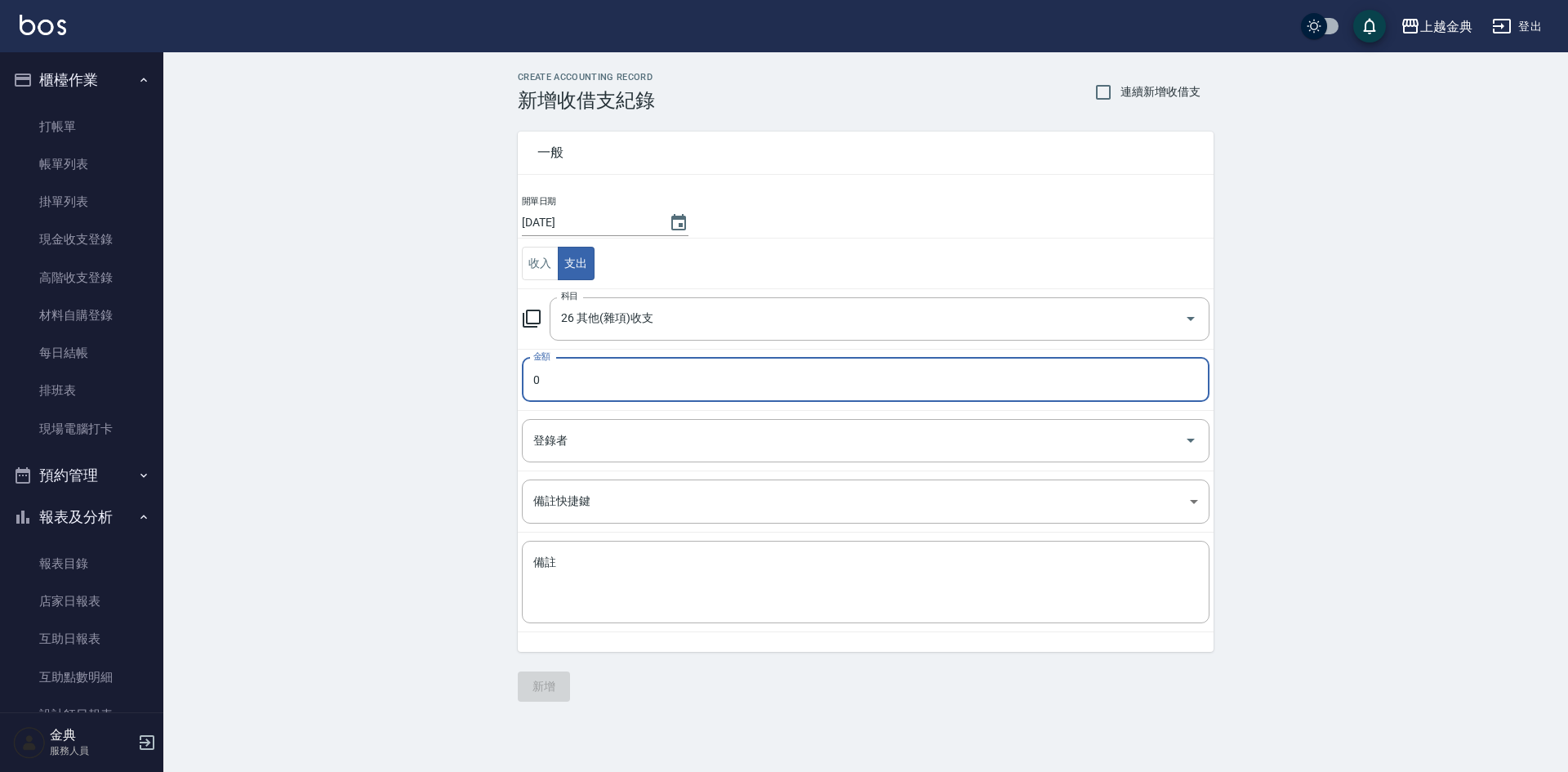
click at [529, 384] on input "0" at bounding box center [865, 379] width 687 height 44
type input "1190"
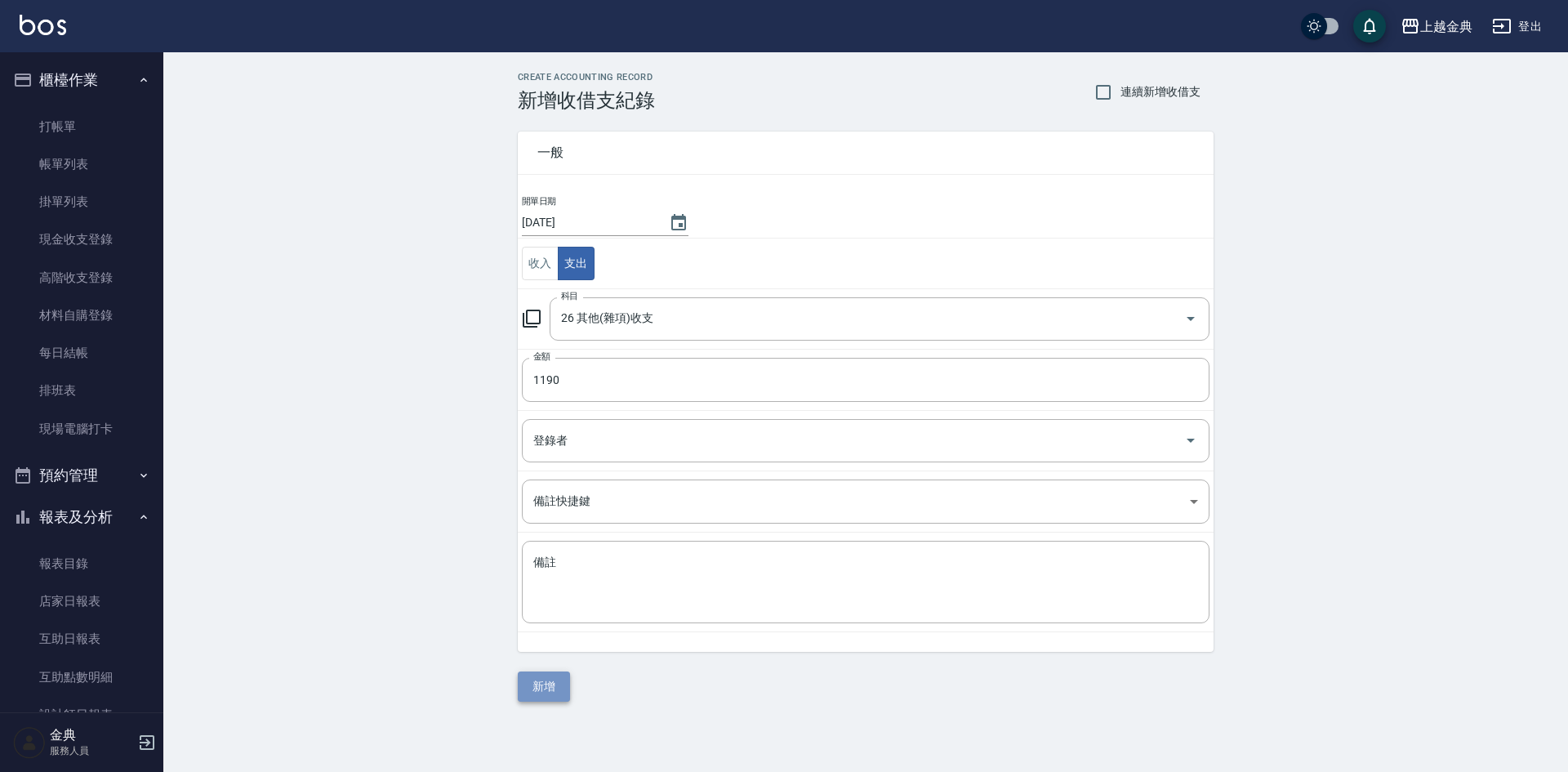
click at [536, 689] on button "新增" at bounding box center [544, 686] width 53 height 30
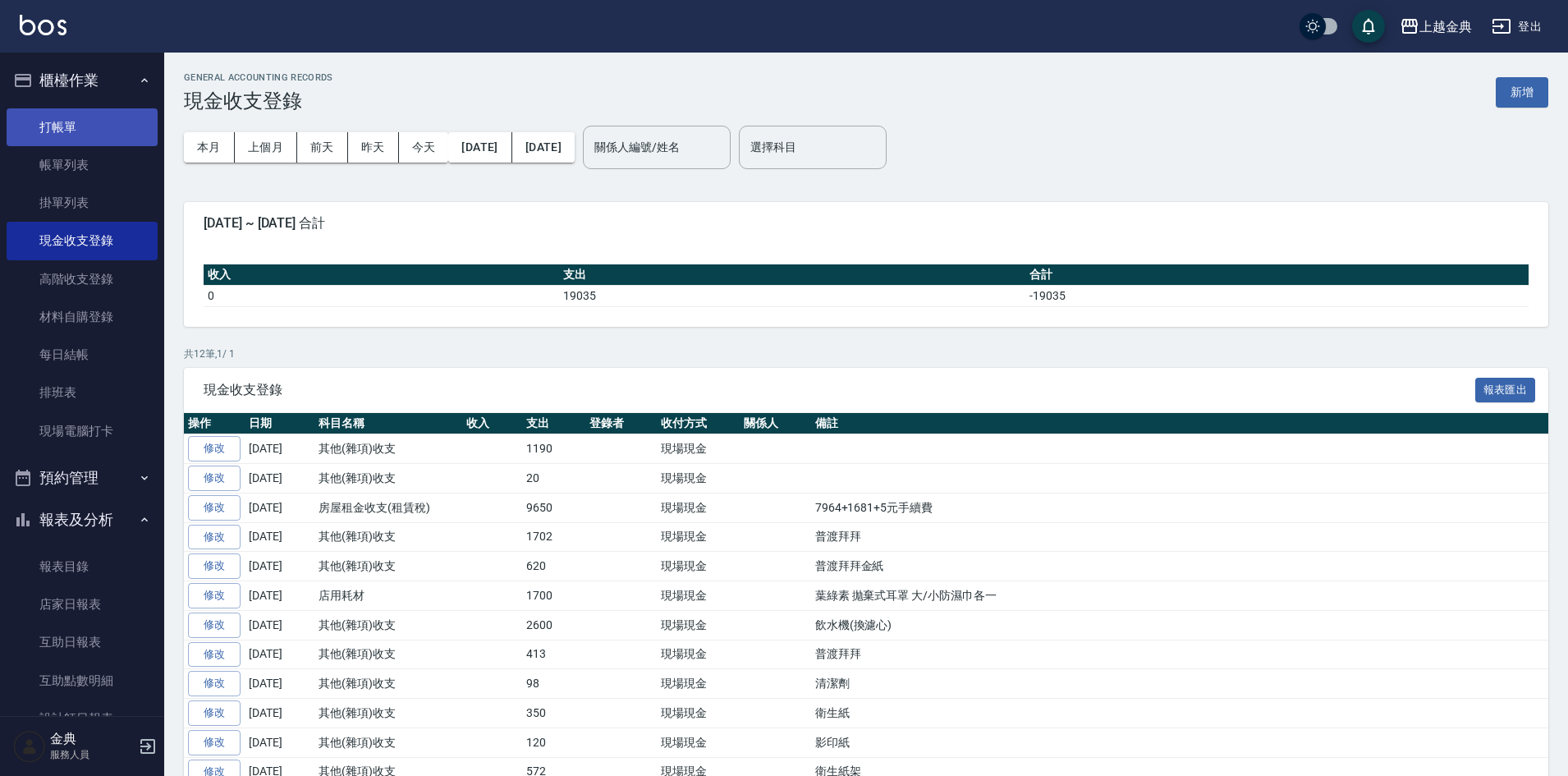
click at [57, 116] on link "打帳單" at bounding box center [82, 127] width 151 height 38
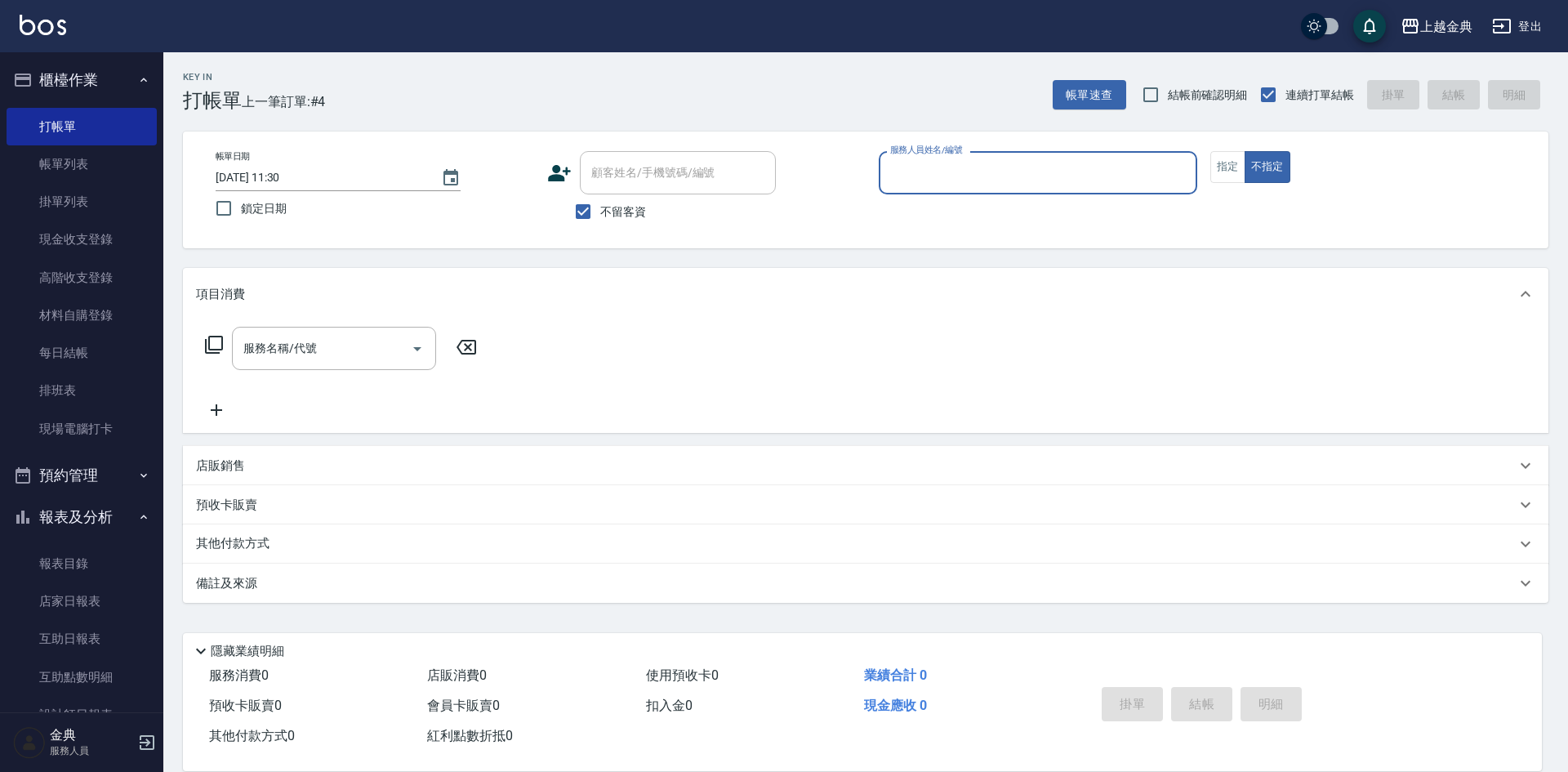
click at [1025, 177] on input "服務人員姓名/編號" at bounding box center [1038, 172] width 304 height 29
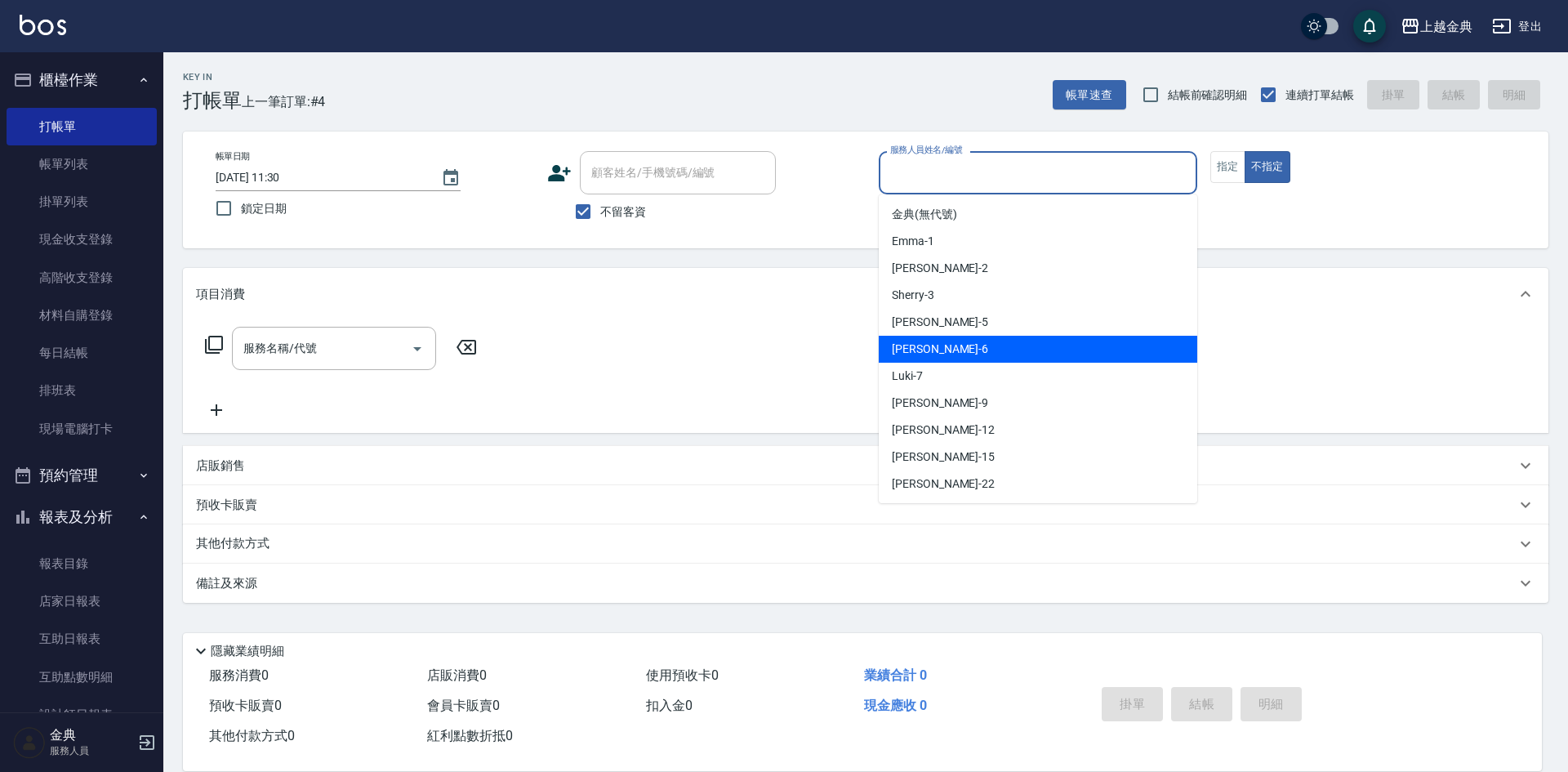
click at [950, 349] on div "[PERSON_NAME] -6" at bounding box center [1038, 349] width 319 height 27
type input "[PERSON_NAME]-6"
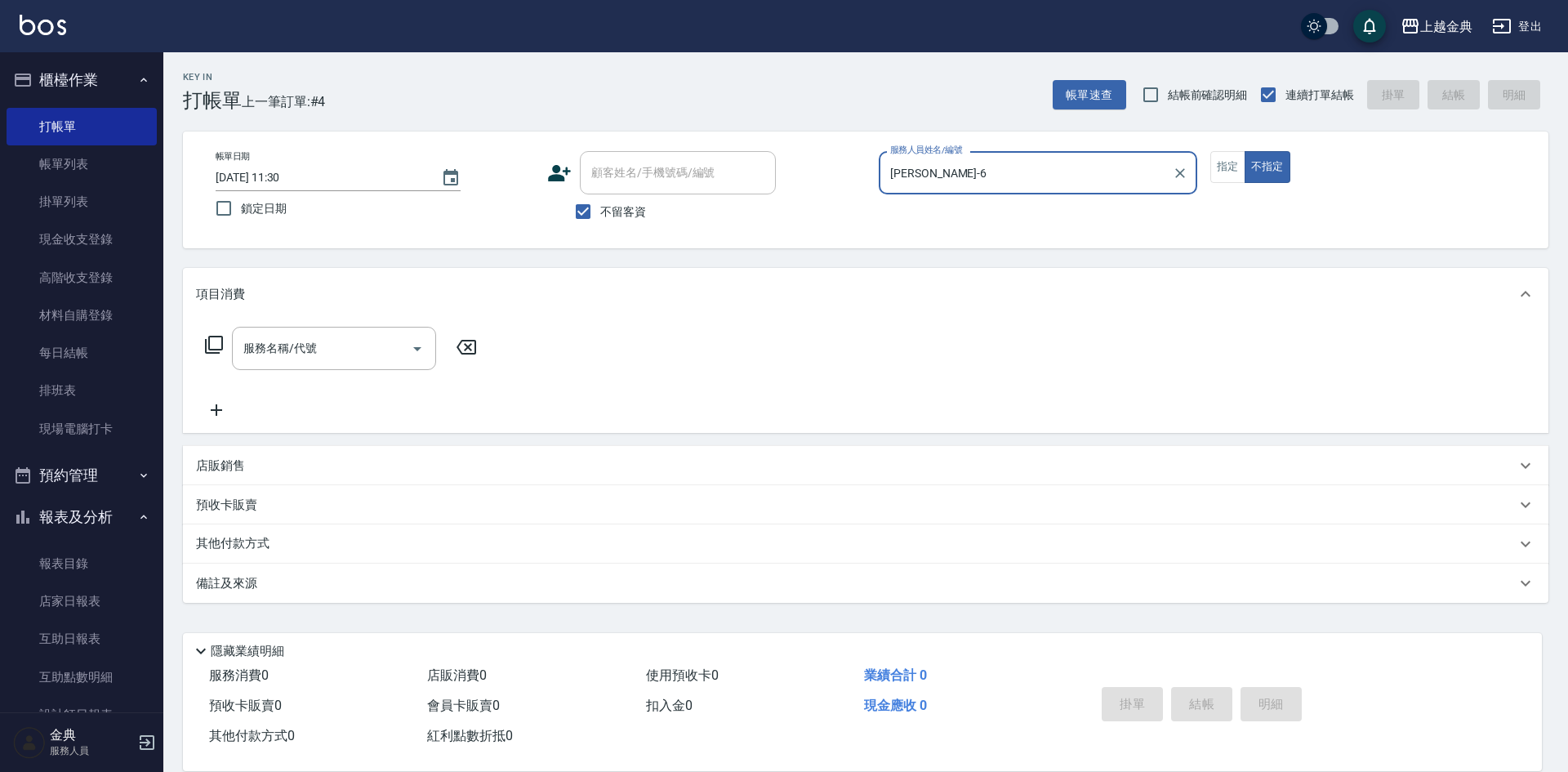
click at [217, 348] on icon at bounding box center [214, 345] width 20 height 20
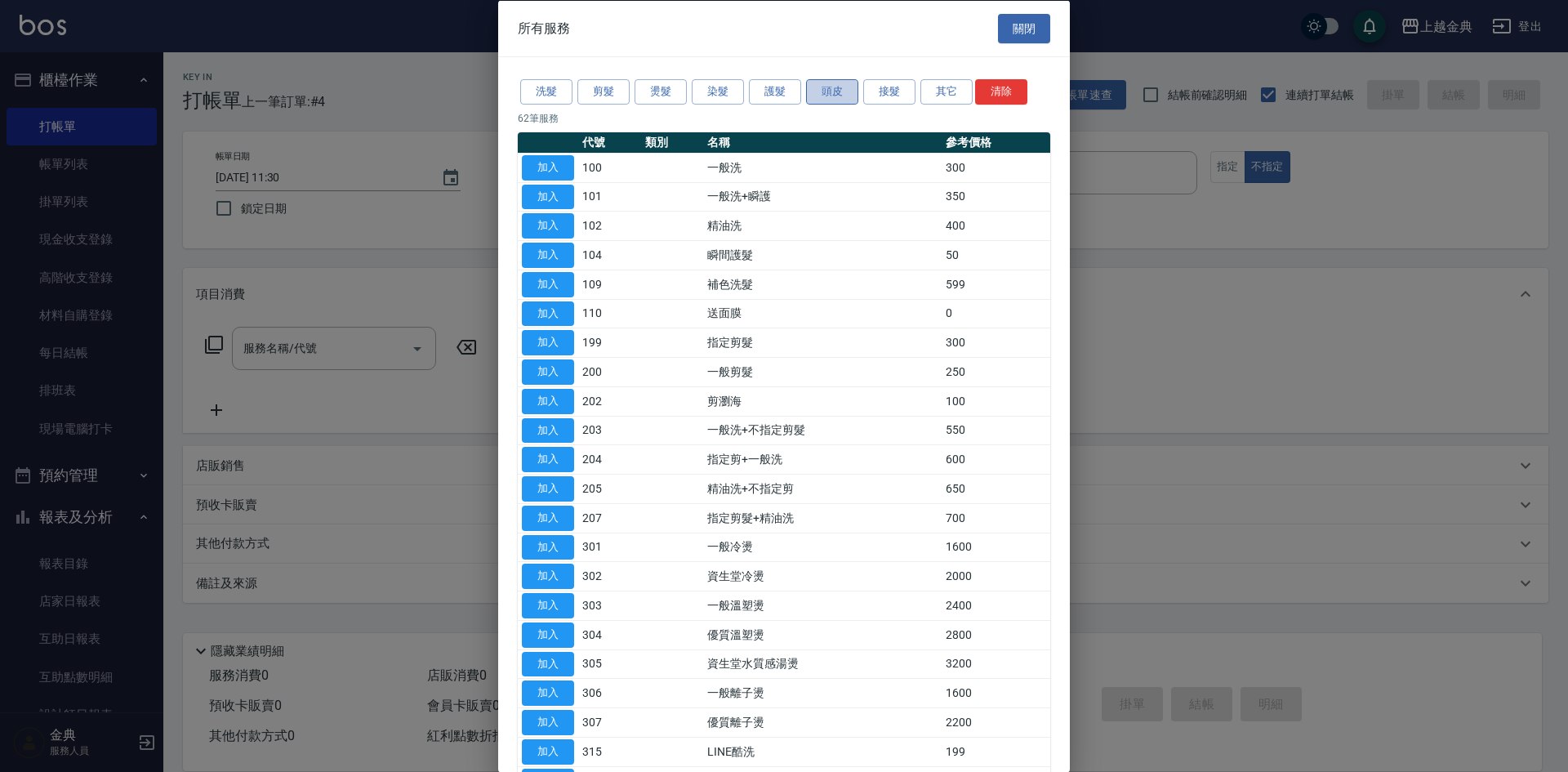
click at [840, 91] on button "頭皮" at bounding box center [832, 91] width 53 height 25
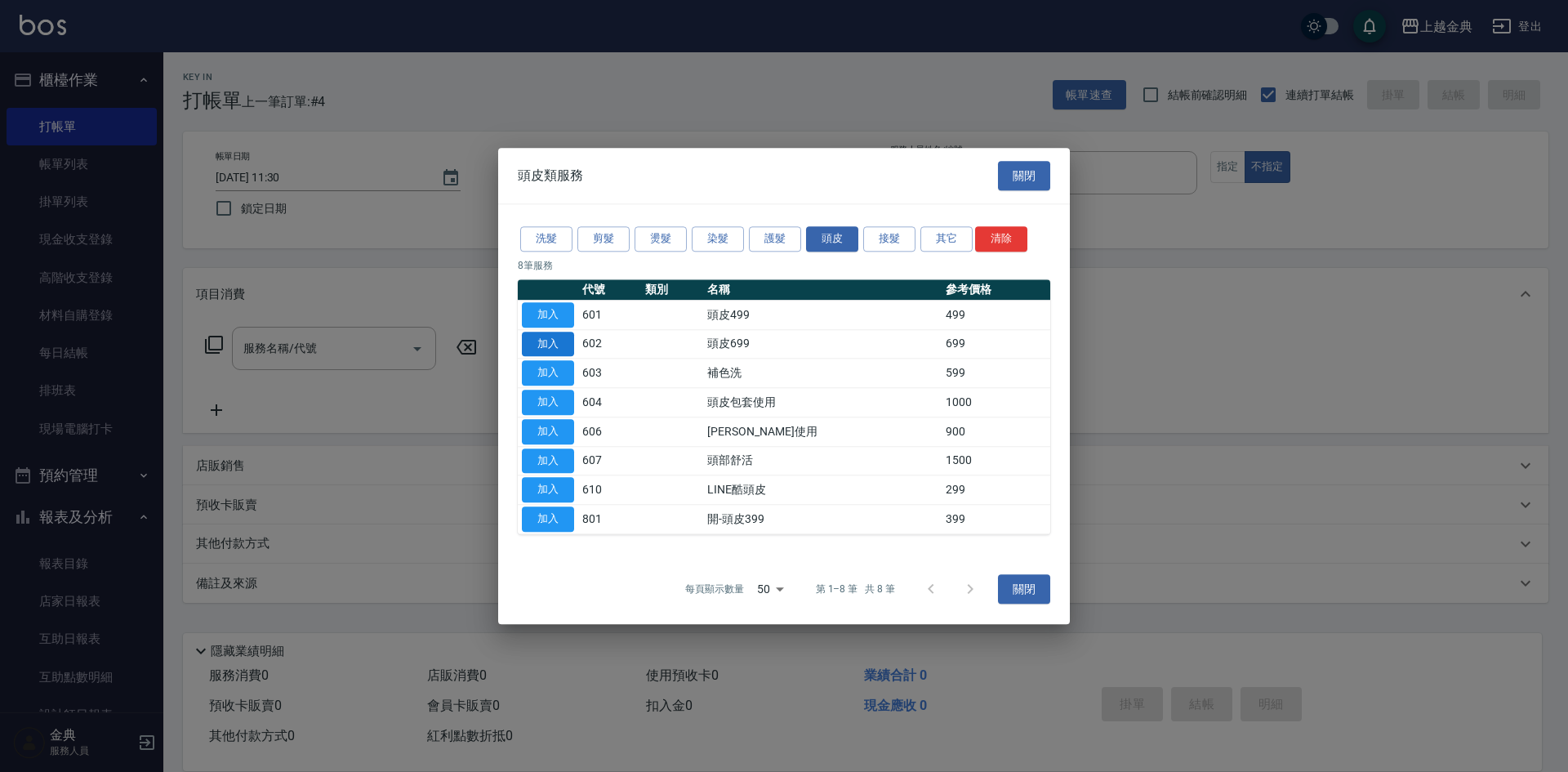
click at [549, 347] on button "加入" at bounding box center [548, 344] width 53 height 25
type input "頭皮699(602)"
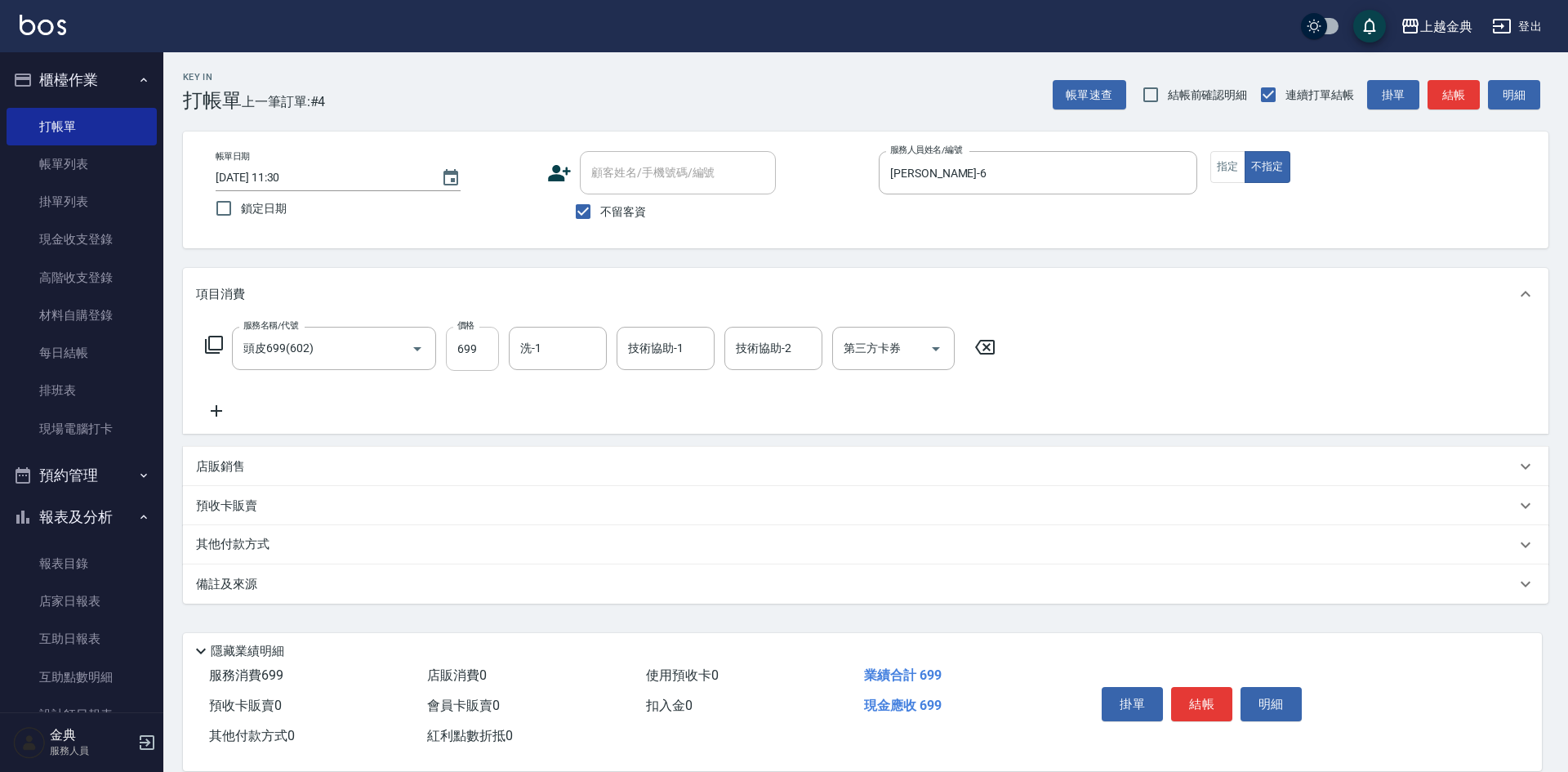
click at [488, 339] on input "699" at bounding box center [472, 349] width 53 height 44
type input "949"
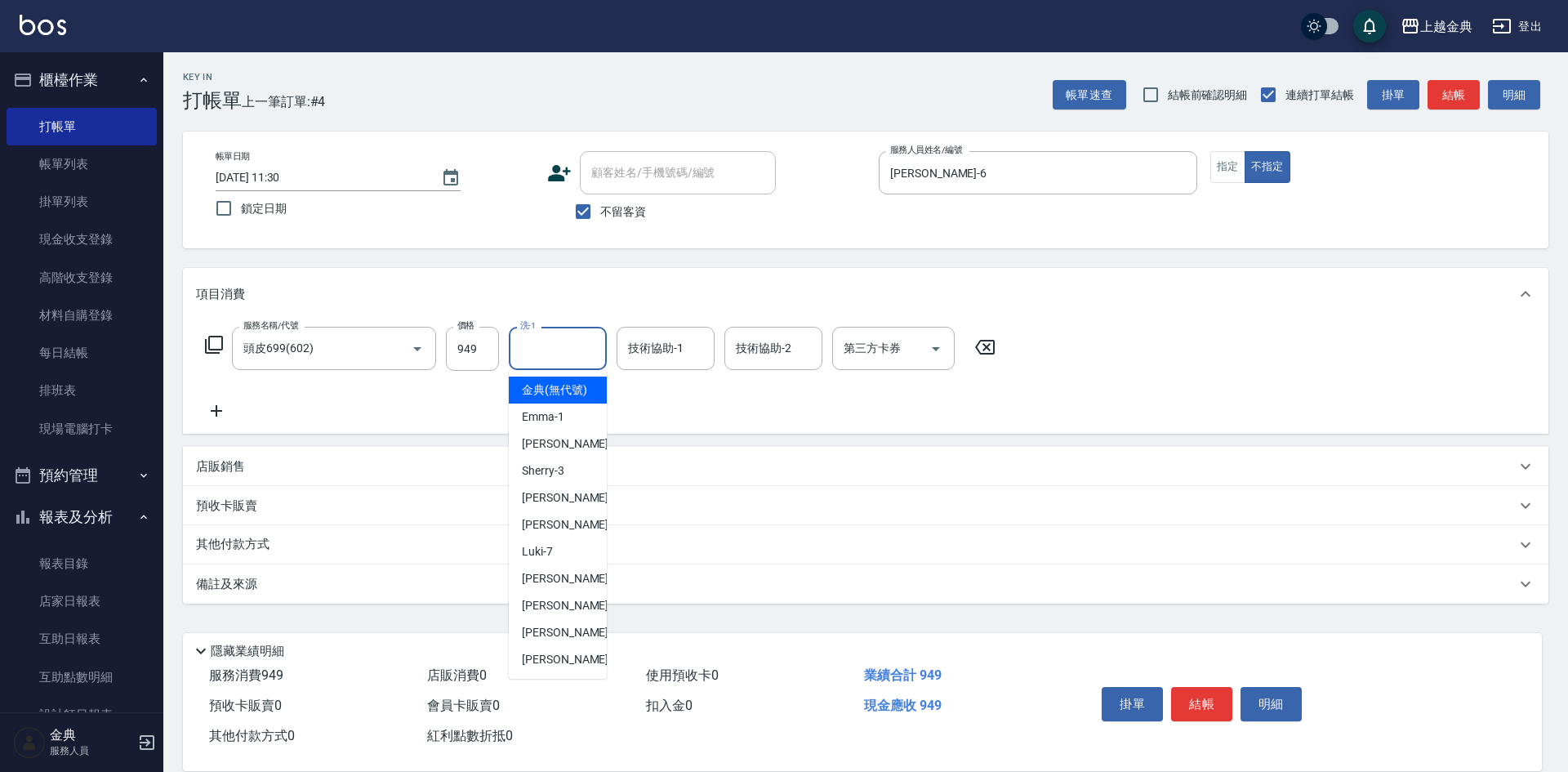
click at [574, 351] on input "洗-1" at bounding box center [557, 348] width 83 height 29
click at [545, 668] on span "[PERSON_NAME] -22" at bounding box center [572, 659] width 103 height 17
type input "[PERSON_NAME]-22"
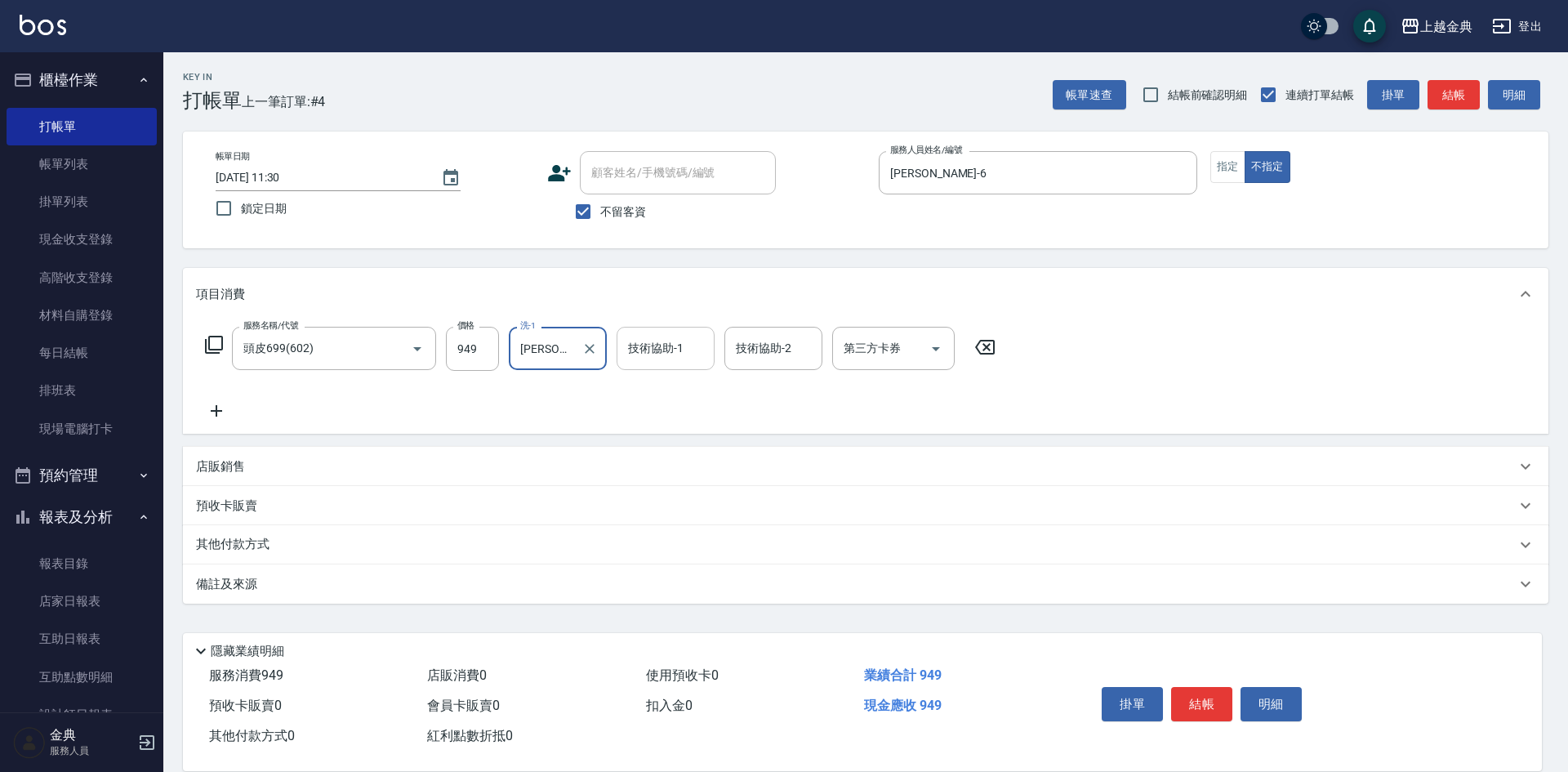
click at [664, 350] on input "技術協助-1" at bounding box center [665, 348] width 83 height 29
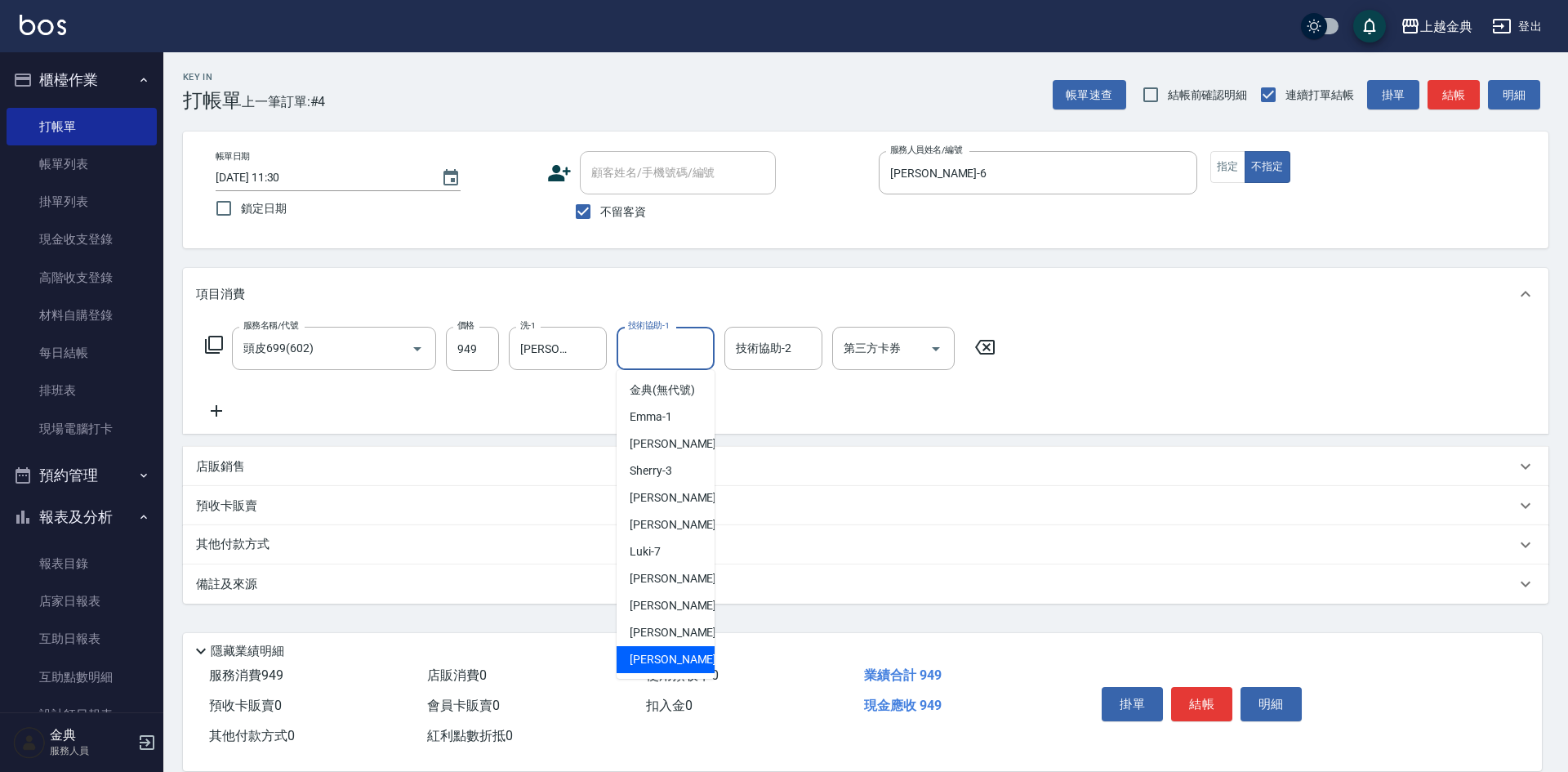
click at [675, 669] on div "[PERSON_NAME] -22" at bounding box center [665, 659] width 98 height 27
type input "[PERSON_NAME]-22"
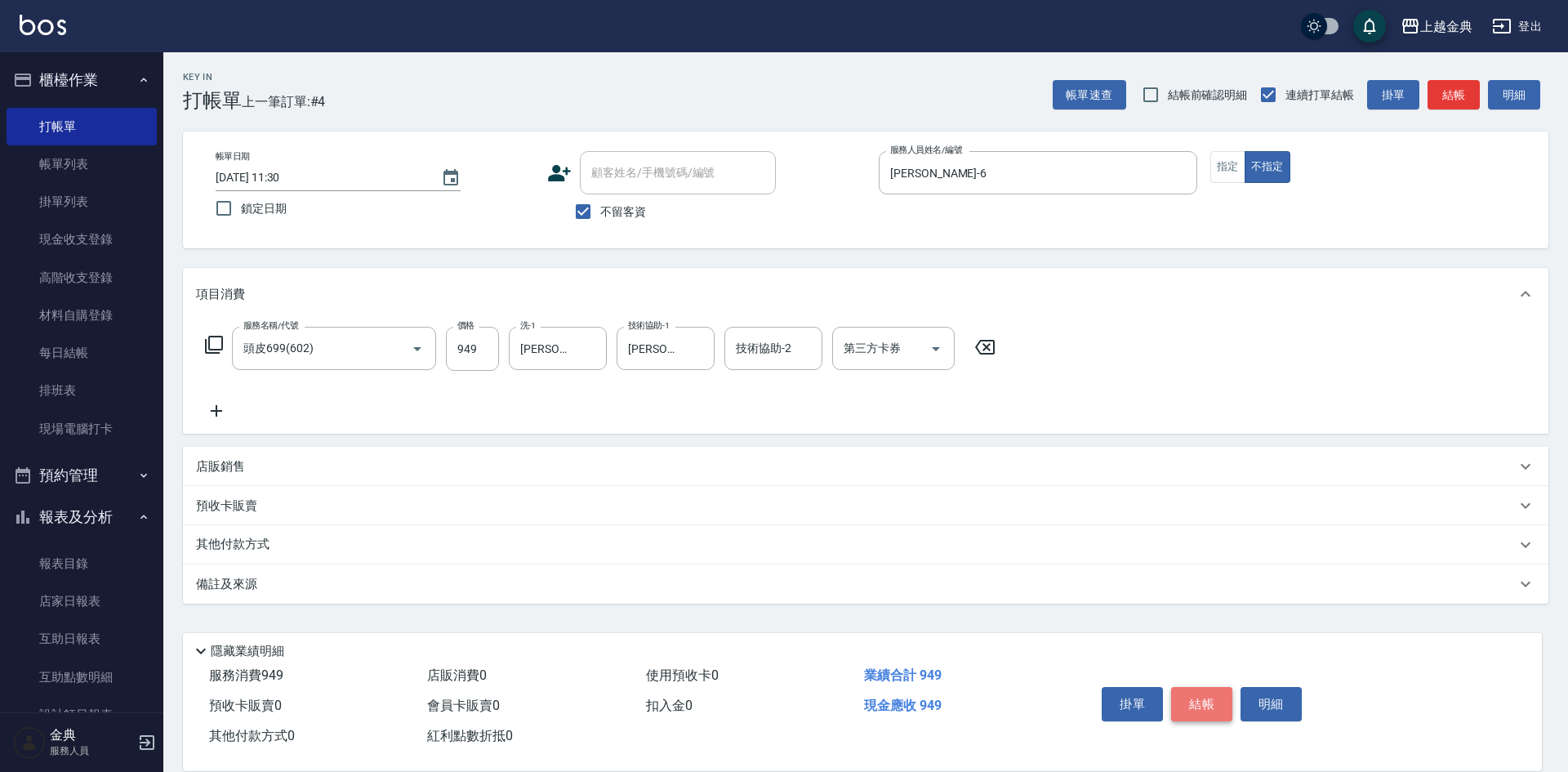
click at [1207, 692] on button "結帳" at bounding box center [1202, 704] width 62 height 34
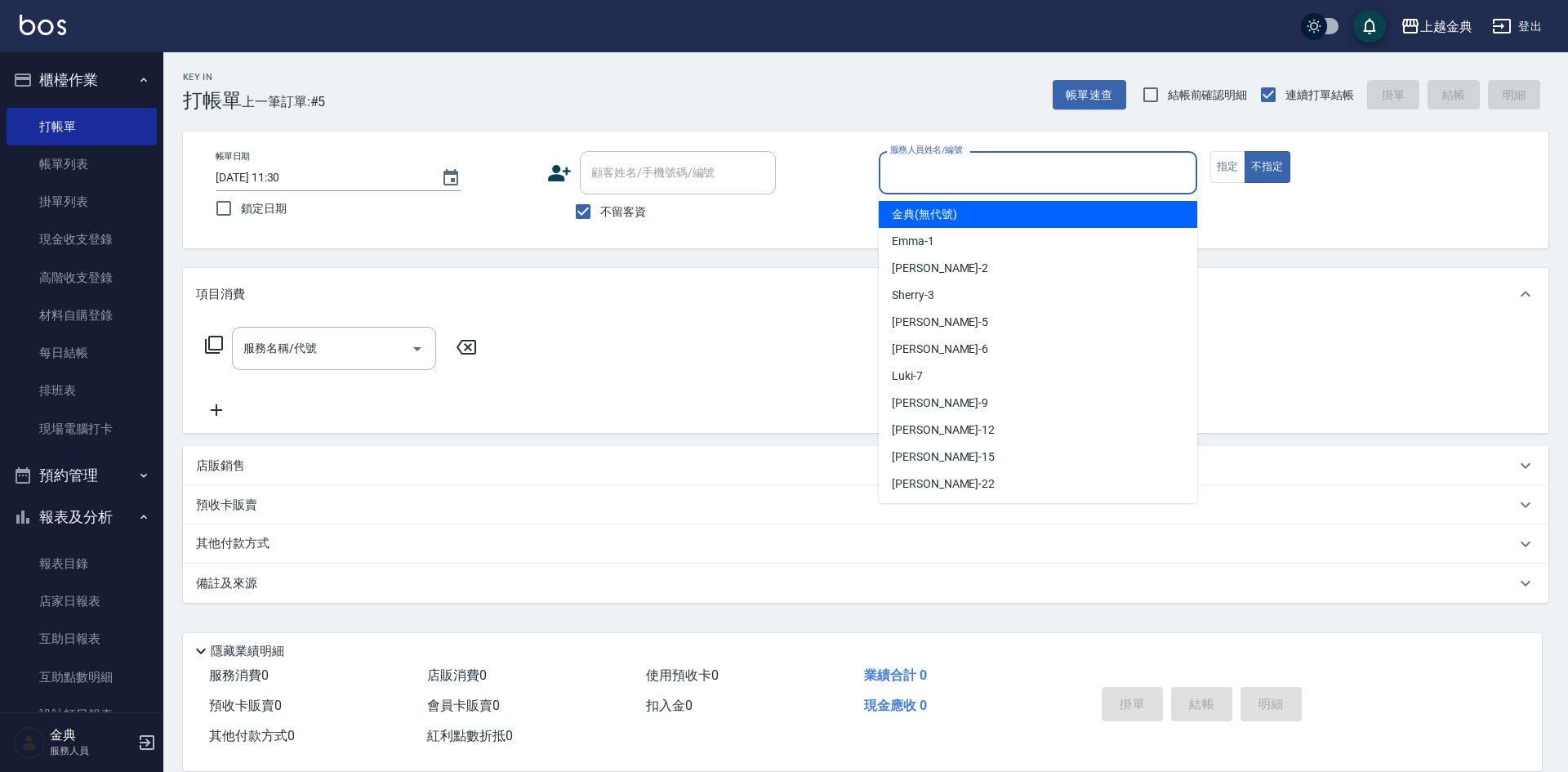
click at [1096, 167] on input "服務人員姓名/編號" at bounding box center [1038, 172] width 304 height 29
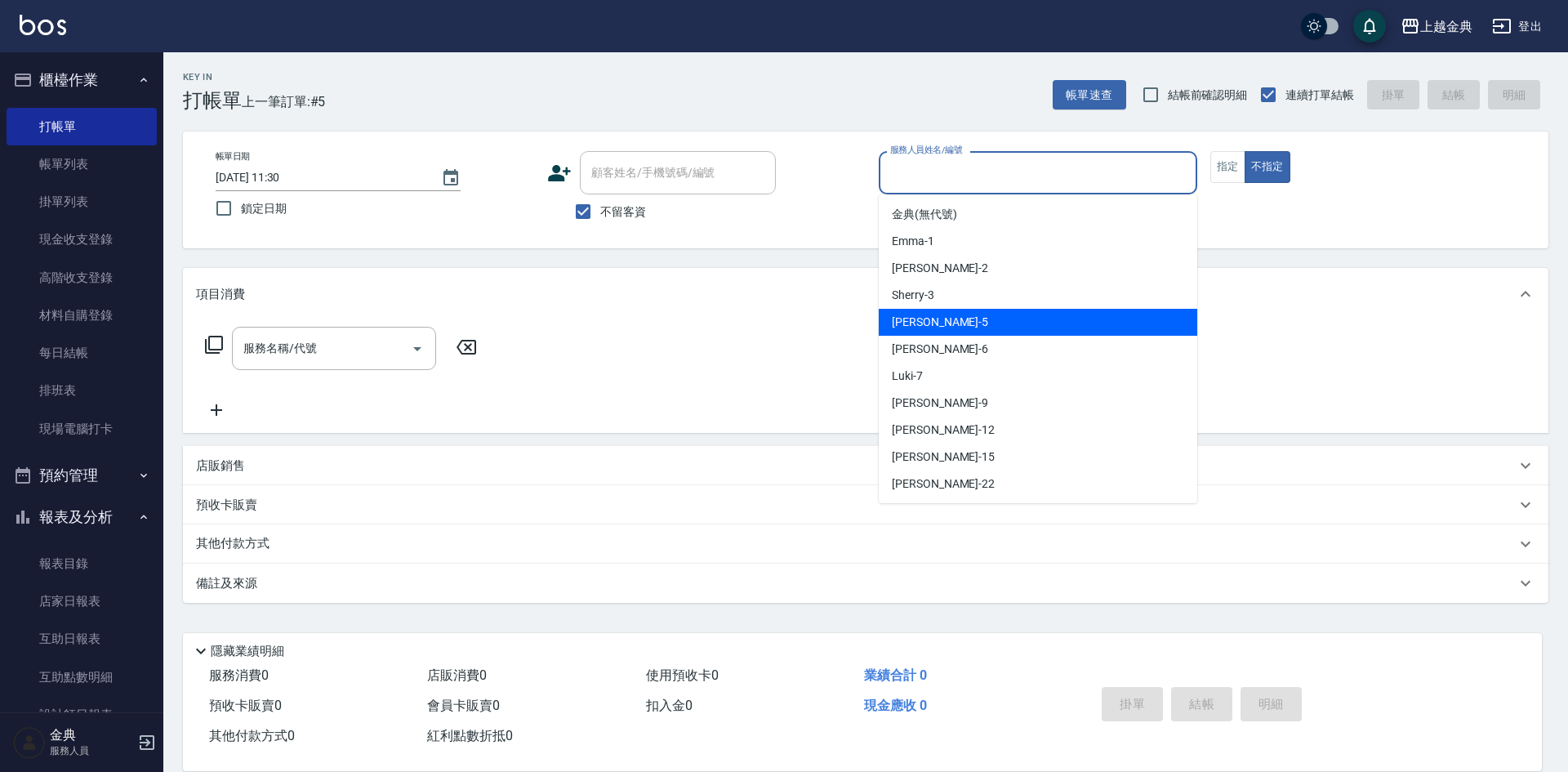
click at [986, 316] on div "[PERSON_NAME] -5" at bounding box center [1038, 322] width 319 height 27
type input "[PERSON_NAME]-5"
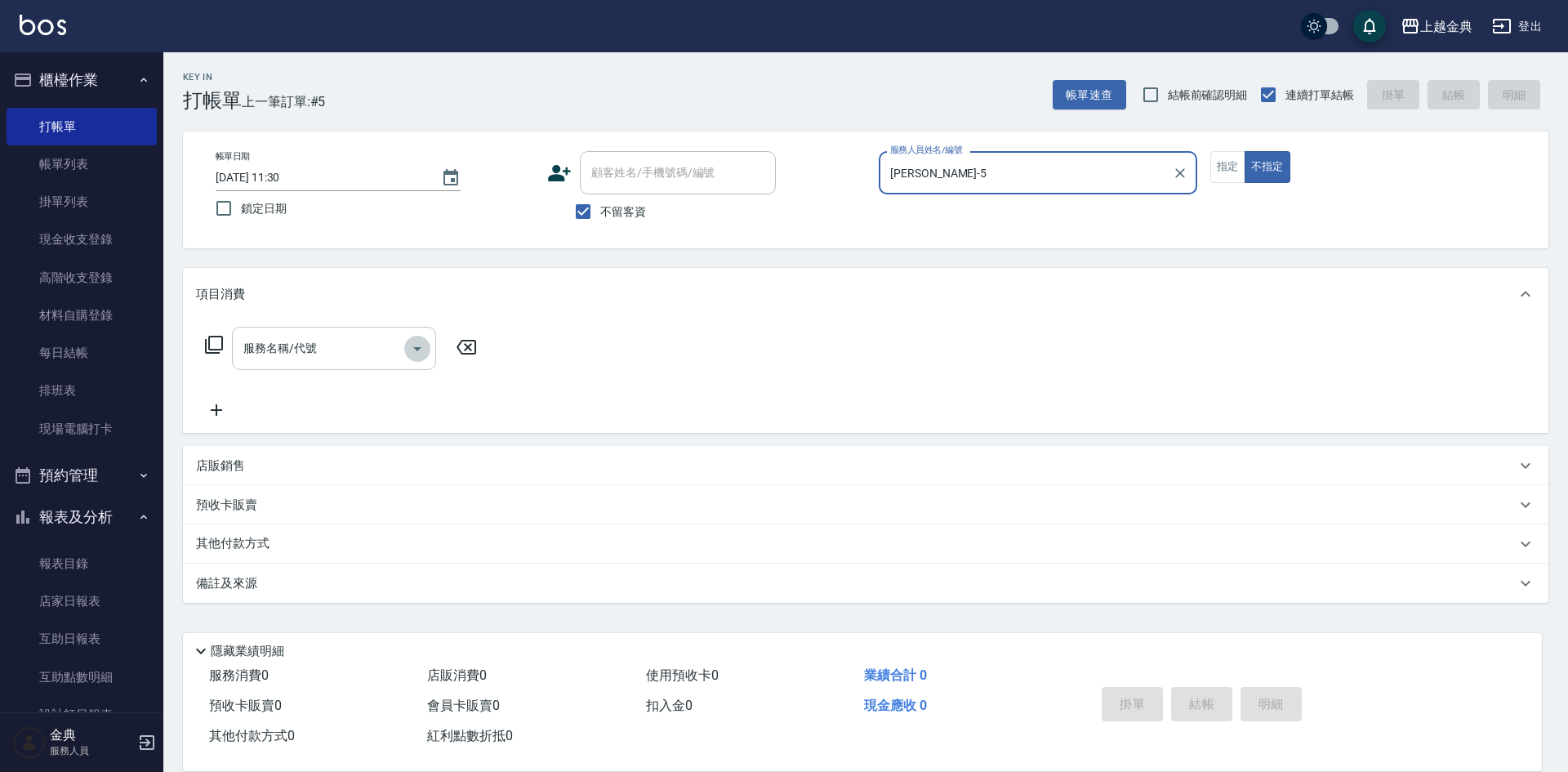
click at [418, 342] on icon "Open" at bounding box center [417, 349] width 20 height 20
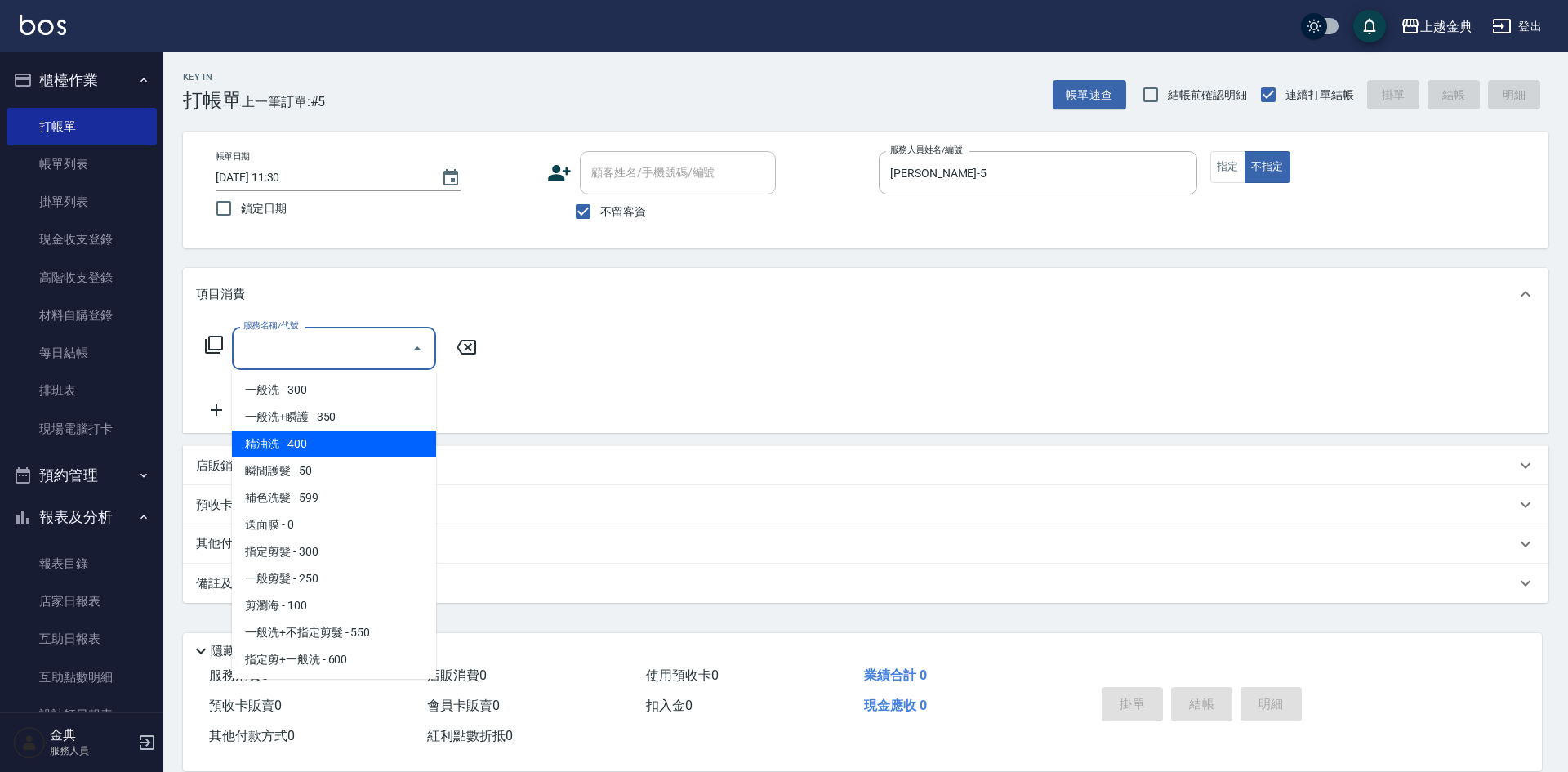
click at [372, 447] on span "精油洗 - 400" at bounding box center [333, 443] width 205 height 27
type input "精油洗(102)"
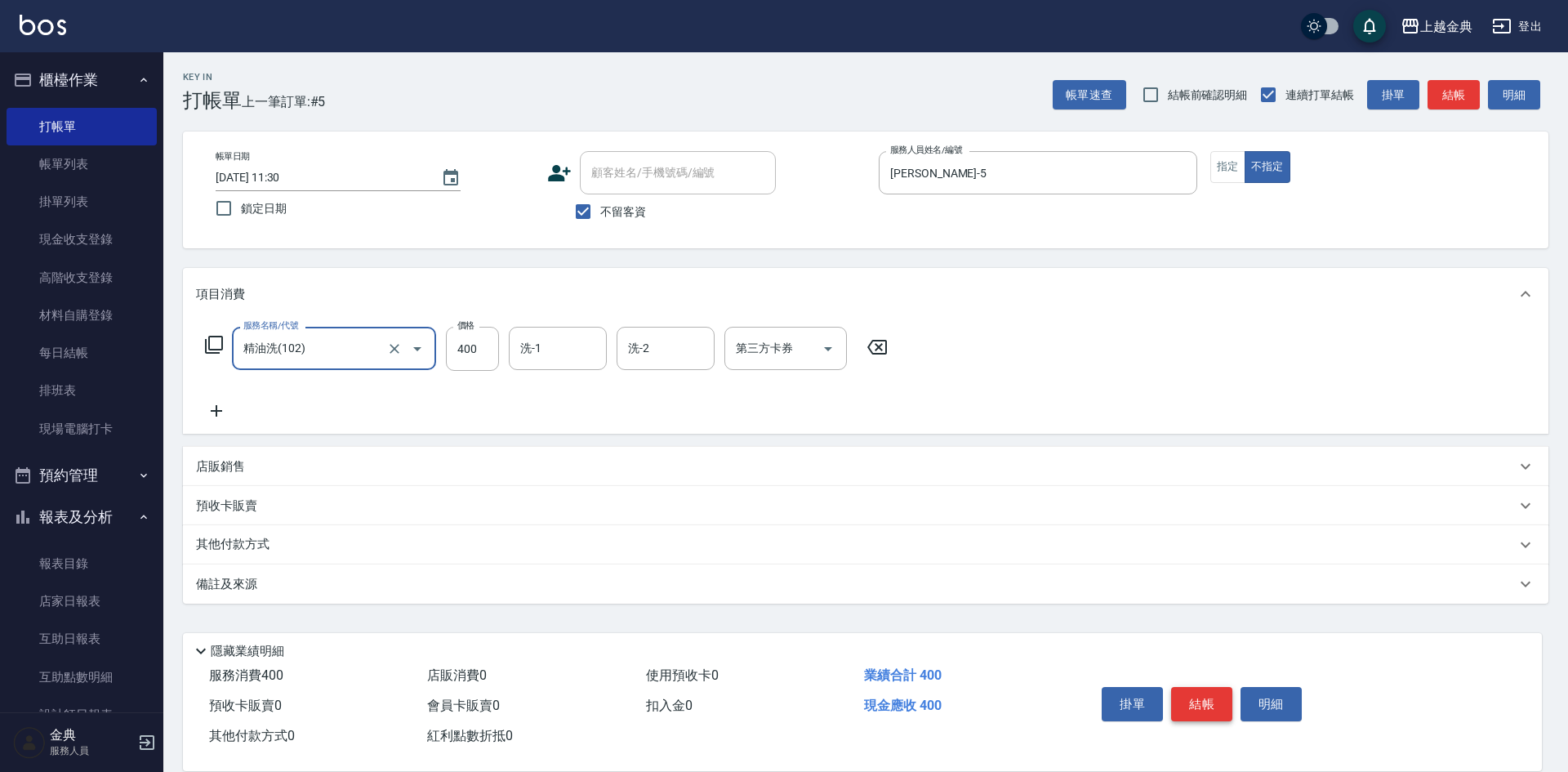
click at [1195, 696] on button "結帳" at bounding box center [1202, 704] width 62 height 34
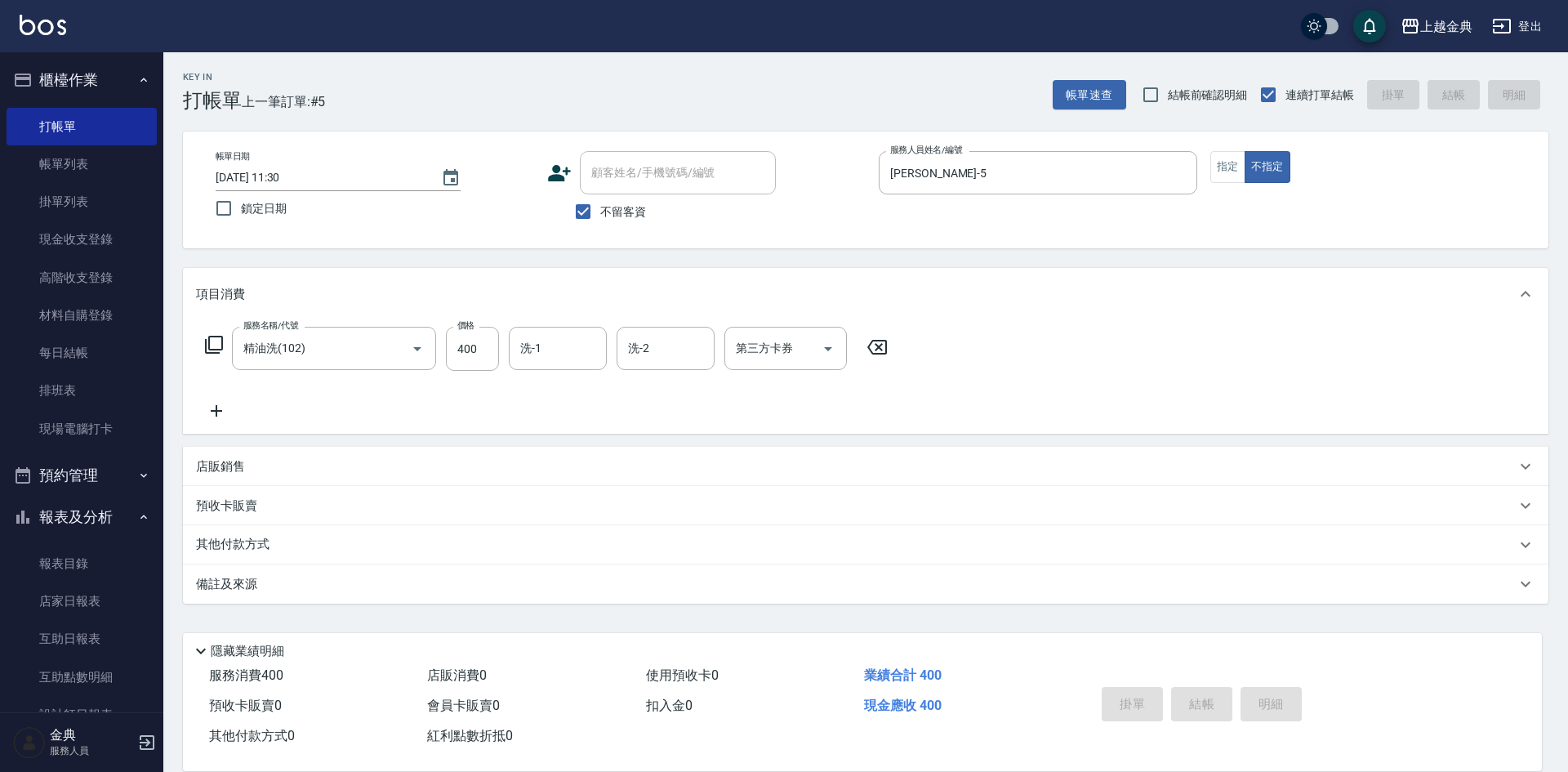
type input "[DATE] 11:32"
